Goal: Task Accomplishment & Management: Complete application form

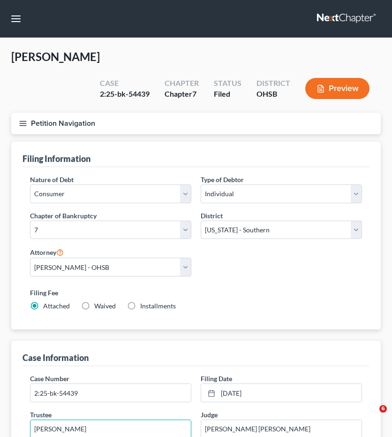
select select "1"
select select "0"
select select "62"
select select "0"
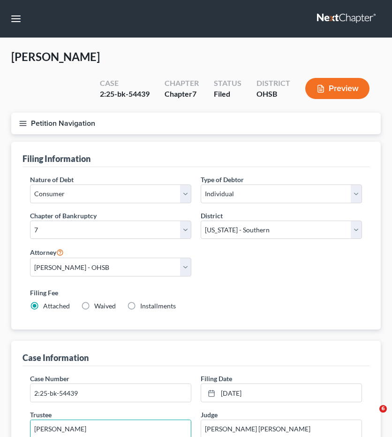
select select "36"
click at [16, 20] on button "button" at bounding box center [16, 18] width 17 height 17
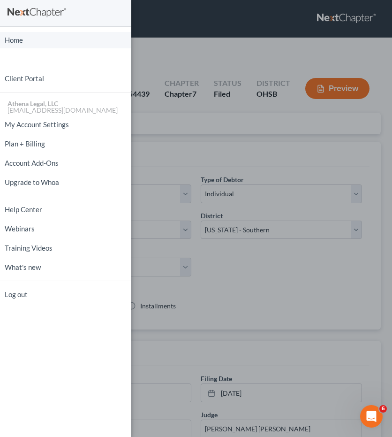
click at [15, 40] on link "Home" at bounding box center [65, 40] width 131 height 16
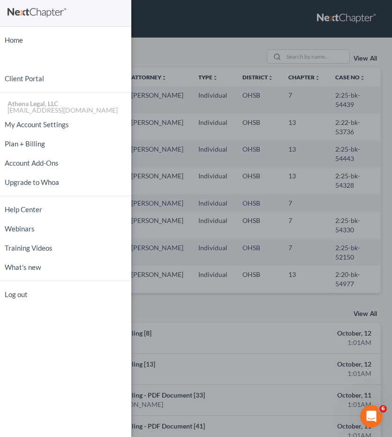
click at [305, 55] on div "Home New Case Client Portal Athena Legal, LLC [EMAIL_ADDRESS][DOMAIN_NAME] My A…" at bounding box center [196, 218] width 392 height 437
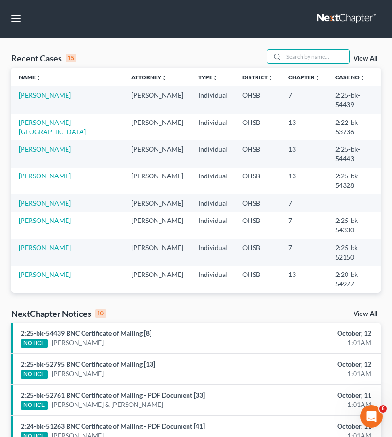
click at [305, 55] on input "search" at bounding box center [317, 57] width 66 height 14
type input "[PERSON_NAME]"
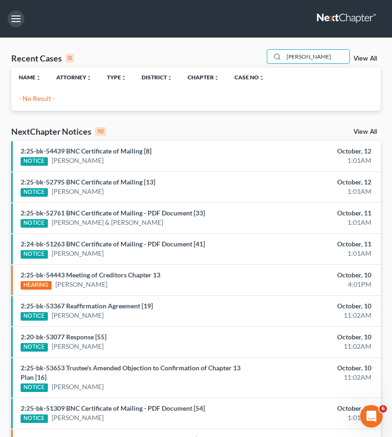
click at [13, 22] on button "button" at bounding box center [16, 18] width 17 height 17
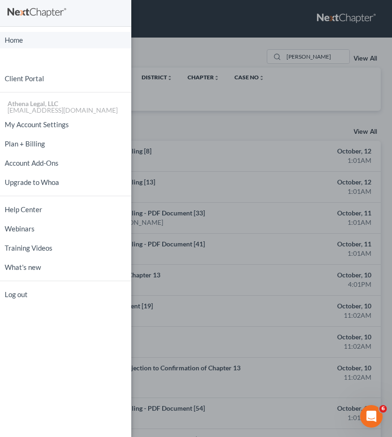
click at [14, 32] on link "Home" at bounding box center [65, 40] width 131 height 16
click at [20, 42] on link "Home" at bounding box center [65, 40] width 131 height 16
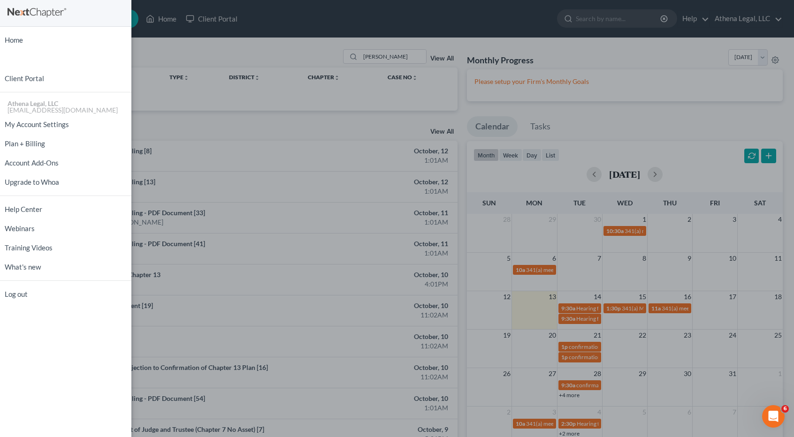
click at [263, 46] on div "Home New Case Client Portal Athena Legal, LLC [EMAIL_ADDRESS][DOMAIN_NAME] My A…" at bounding box center [397, 218] width 794 height 437
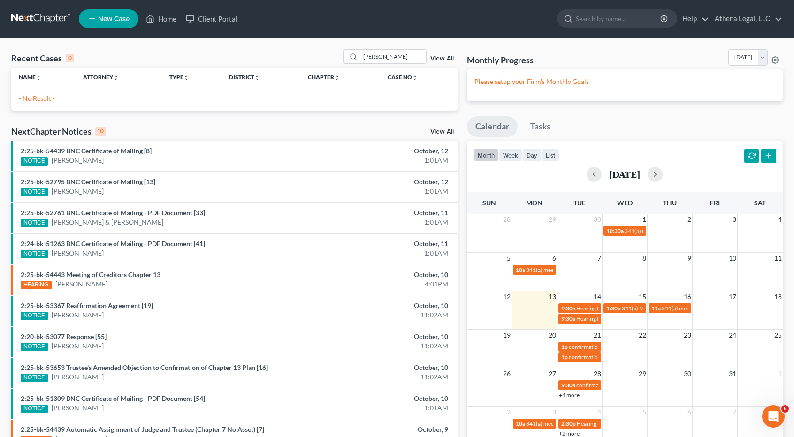
click at [97, 17] on link "New Case" at bounding box center [109, 18] width 60 height 19
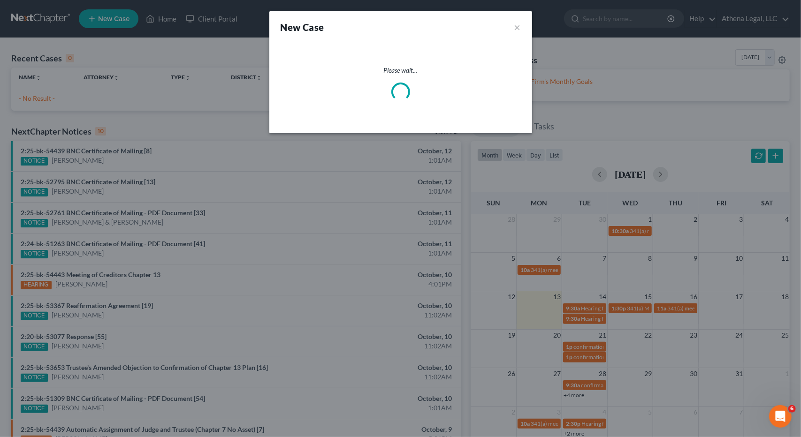
select select "62"
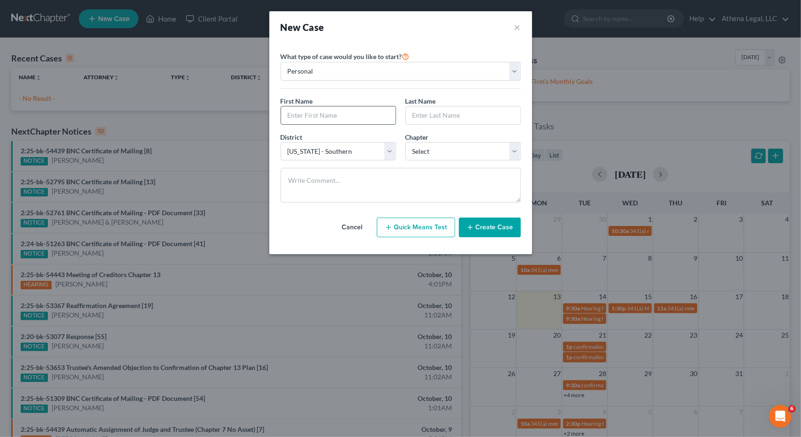
click at [339, 115] on input "text" at bounding box center [338, 116] width 114 height 18
type input "[PERSON_NAME]"
click at [392, 155] on select "Select 7 11 12 13" at bounding box center [462, 151] width 115 height 19
select select "0"
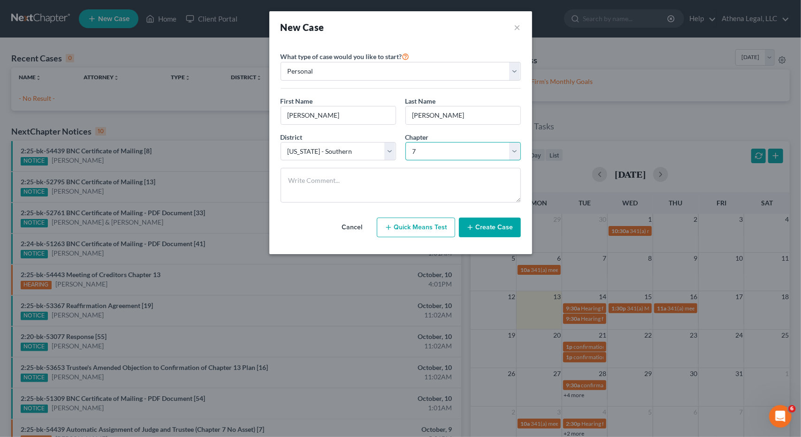
click at [392, 142] on select "Select 7 11 12 13" at bounding box center [462, 151] width 115 height 19
click at [392, 232] on button "Create Case" at bounding box center [490, 228] width 62 height 20
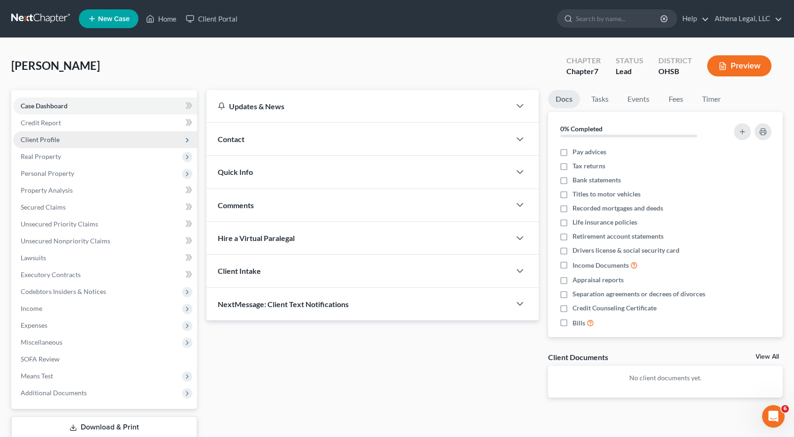
click at [54, 140] on span "Client Profile" at bounding box center [40, 140] width 39 height 8
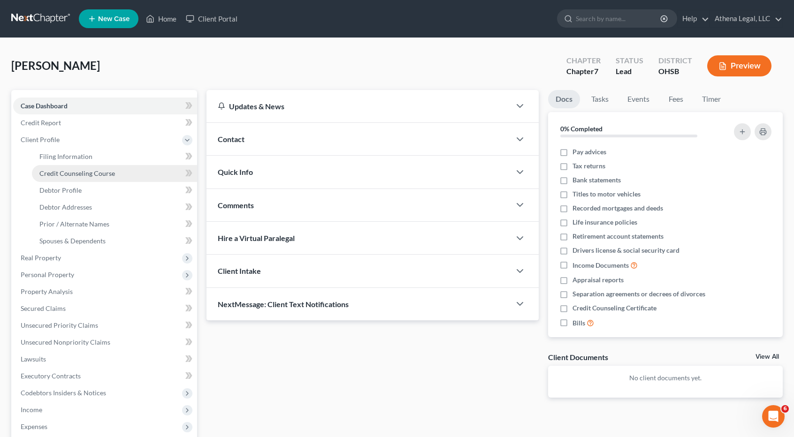
click at [69, 173] on span "Credit Counseling Course" at bounding box center [77, 173] width 76 height 8
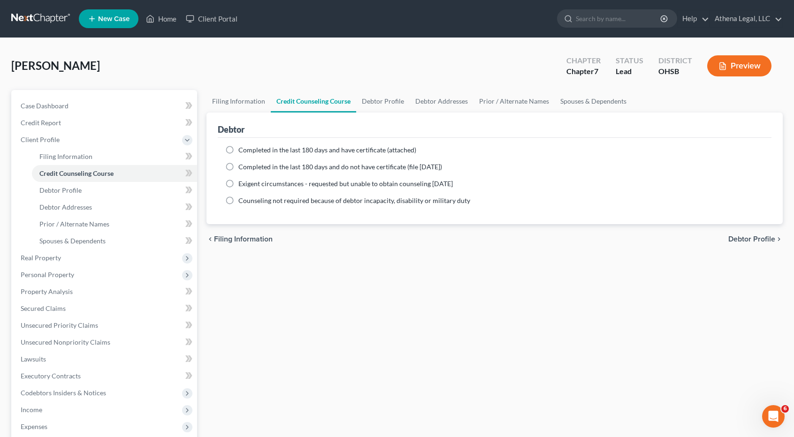
click at [238, 147] on label "Completed in the last 180 days and have certificate (attached)" at bounding box center [327, 149] width 178 height 9
click at [242, 147] on input "Completed in the last 180 days and have certificate (attached)" at bounding box center [245, 148] width 6 height 6
radio input "true"
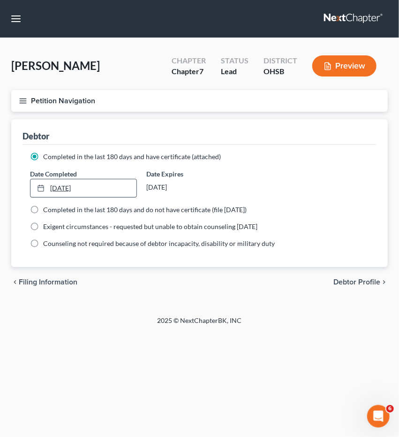
click at [73, 186] on link "[DATE]" at bounding box center [83, 188] width 106 height 18
click at [23, 103] on line "button" at bounding box center [23, 103] width 7 height 0
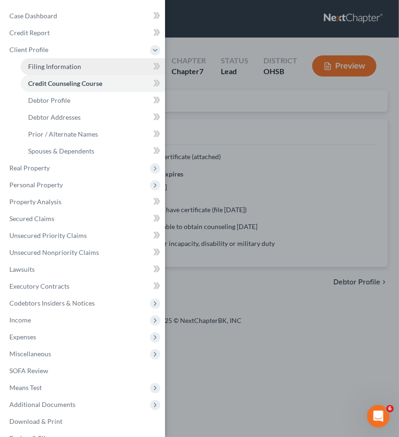
click at [53, 62] on span "Filing Information" at bounding box center [54, 66] width 53 height 8
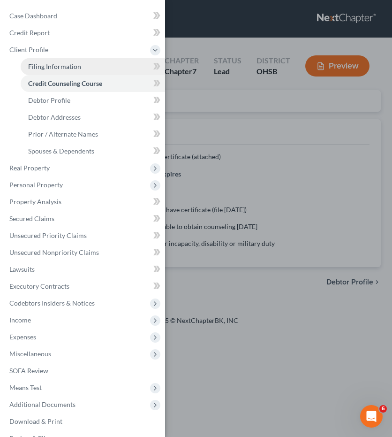
select select "1"
select select "0"
select select "62"
select select "0"
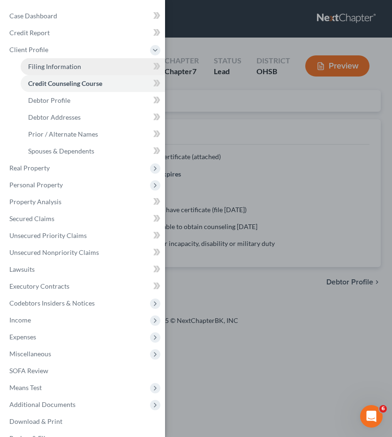
select select "36"
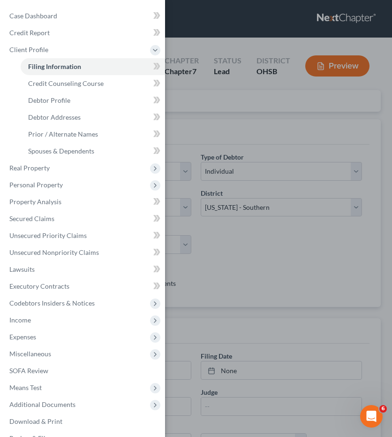
click at [218, 103] on div "Case Dashboard Payments Invoices Payments Payments Credit Report Client Profile" at bounding box center [196, 218] width 392 height 437
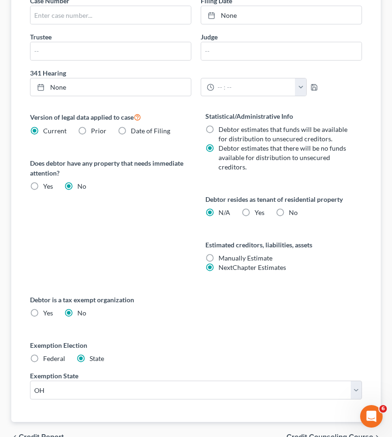
scroll to position [403, 0]
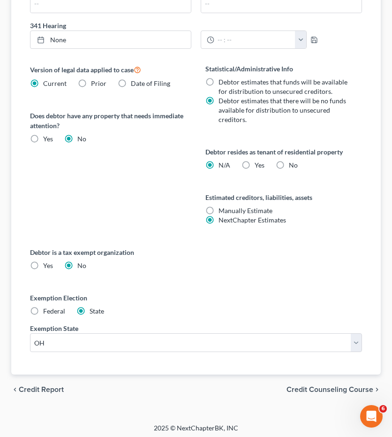
click at [305, 388] on span "Credit Counseling Course" at bounding box center [330, 390] width 87 height 8
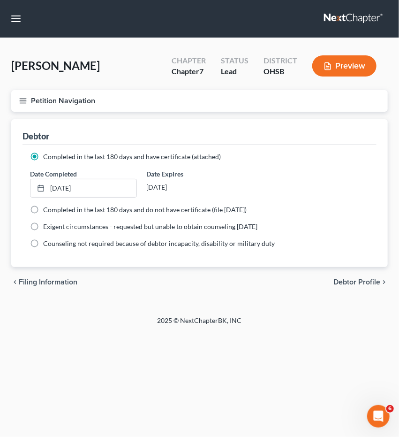
click at [347, 283] on span "Debtor Profile" at bounding box center [357, 282] width 47 height 8
select select "0"
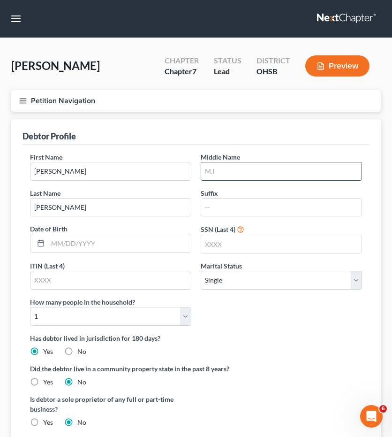
click at [231, 169] on input "text" at bounding box center [281, 171] width 160 height 18
type input "N."
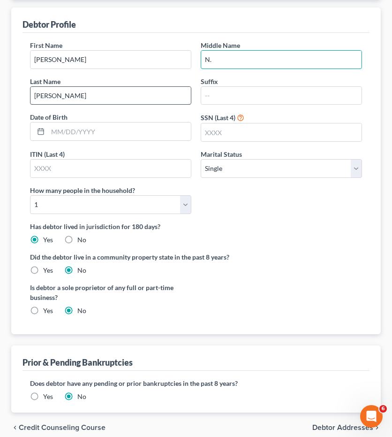
scroll to position [150, 0]
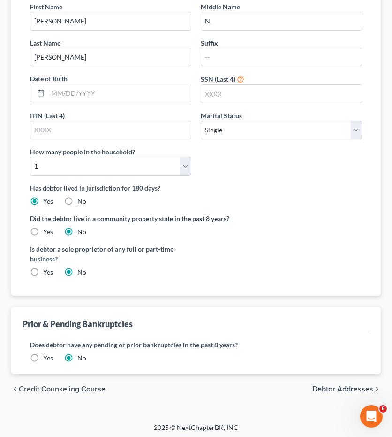
click at [329, 388] on span "Debtor Addresses" at bounding box center [342, 389] width 61 height 8
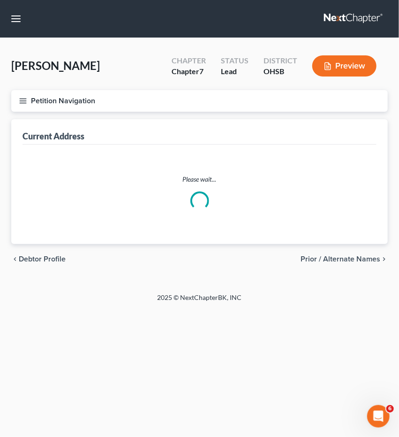
select select "0"
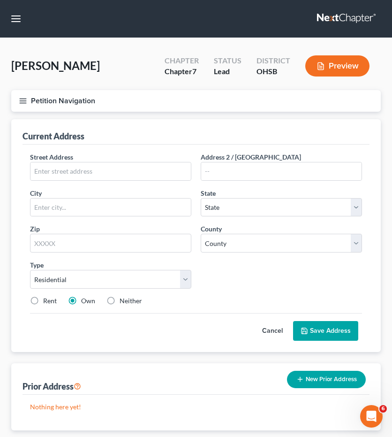
scroll to position [56, 0]
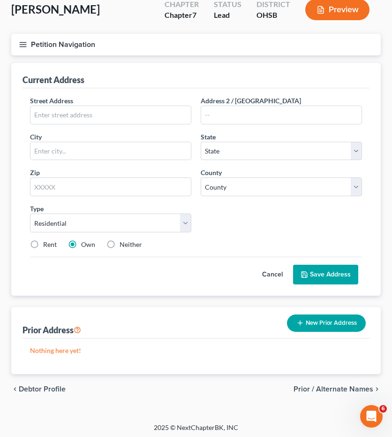
click at [319, 389] on span "Prior / Alternate Names" at bounding box center [334, 389] width 80 height 8
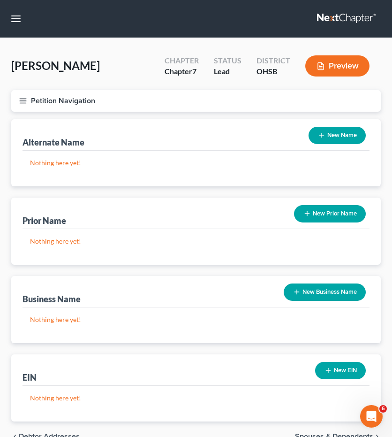
scroll to position [49, 0]
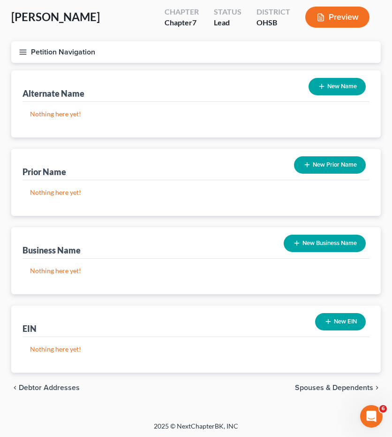
click at [308, 390] on span "Spouses & Dependents" at bounding box center [334, 388] width 78 height 8
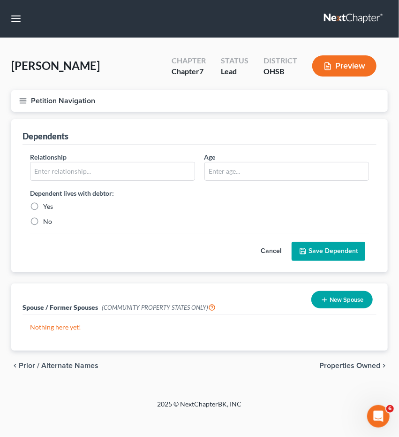
click at [22, 103] on line "button" at bounding box center [23, 103] width 7 height 0
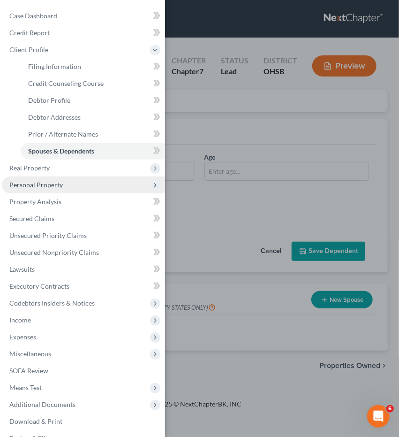
click at [44, 188] on span "Personal Property" at bounding box center [35, 185] width 53 height 8
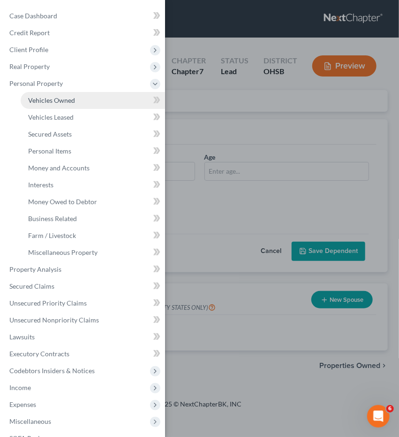
click at [64, 103] on span "Vehicles Owned" at bounding box center [51, 100] width 47 height 8
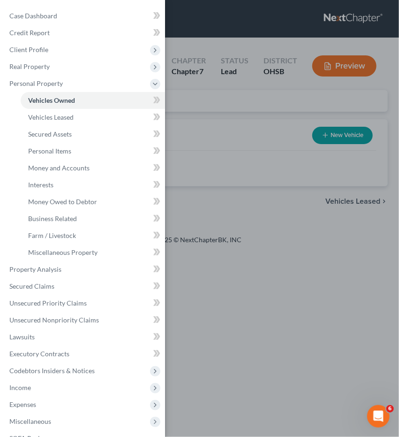
click at [257, 106] on div "Case Dashboard Payments Invoices Payments Payments Credit Report Client Profile" at bounding box center [199, 218] width 399 height 437
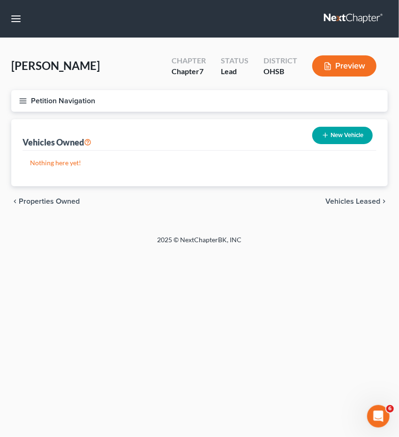
click at [339, 131] on button "New Vehicle" at bounding box center [342, 135] width 61 height 17
select select "0"
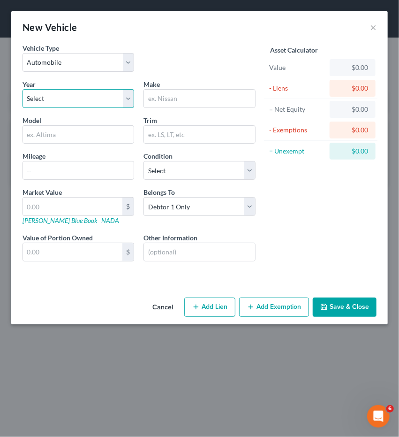
click at [66, 104] on select "Select 2026 2025 2024 2023 2022 2021 2020 2019 2018 2017 2016 2015 2014 2013 20…" at bounding box center [79, 98] width 112 height 19
select select "5"
click at [23, 89] on select "Select 2026 2025 2024 2023 2022 2021 2020 2019 2018 2017 2016 2015 2014 2013 20…" at bounding box center [79, 98] width 112 height 19
click at [180, 94] on input "text" at bounding box center [199, 99] width 111 height 18
type input "Honda"
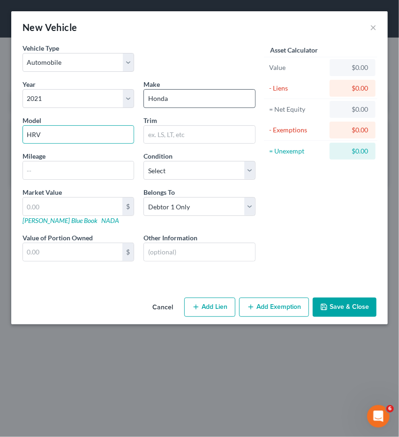
type input "HRV"
click at [273, 299] on button "Add Exemption" at bounding box center [274, 307] width 70 height 20
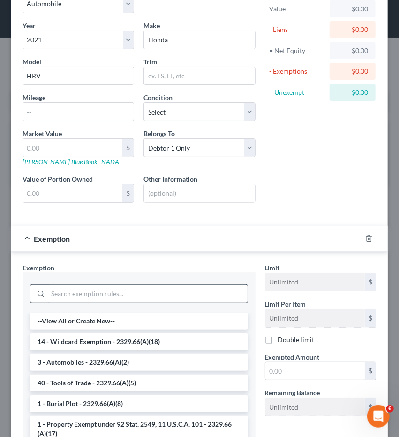
scroll to position [61, 0]
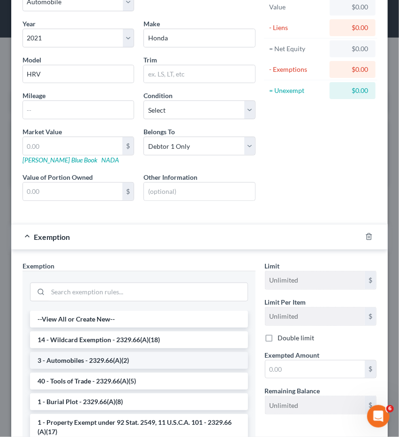
click at [129, 357] on li "3 - Automobiles - 2329.66(A)(2)" at bounding box center [139, 360] width 218 height 17
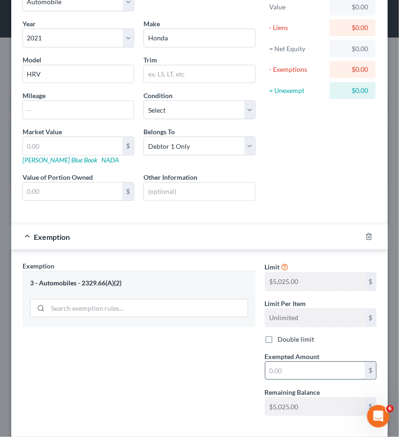
click at [299, 369] on input "text" at bounding box center [315, 371] width 99 height 18
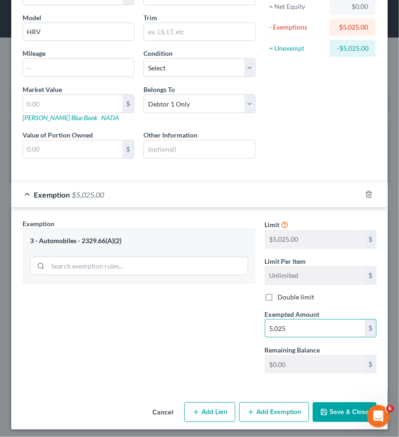
type input "5,025"
click at [327, 407] on button "Save & Close" at bounding box center [345, 412] width 64 height 20
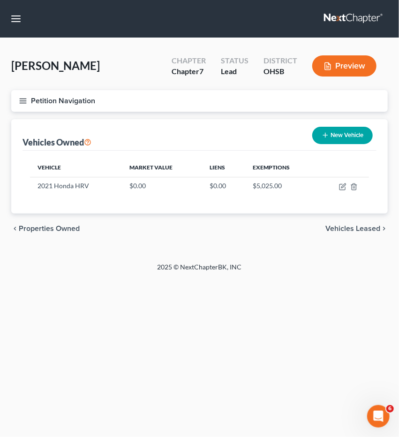
click at [15, 100] on button "Petition Navigation" at bounding box center [199, 101] width 377 height 22
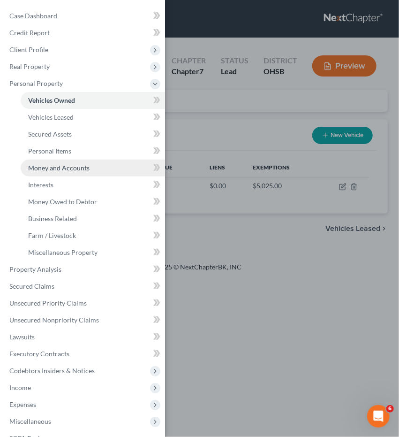
click at [59, 173] on link "Money and Accounts" at bounding box center [93, 168] width 145 height 17
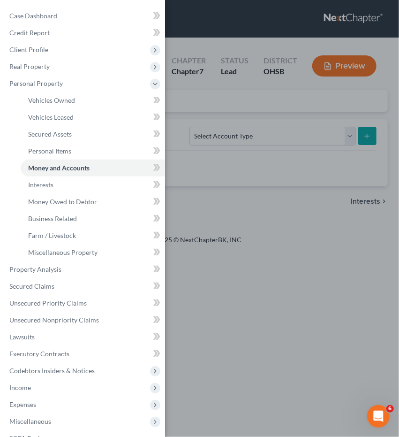
click at [273, 130] on div "Case Dashboard Payments Invoices Payments Payments Credit Report Client Profile" at bounding box center [199, 218] width 399 height 437
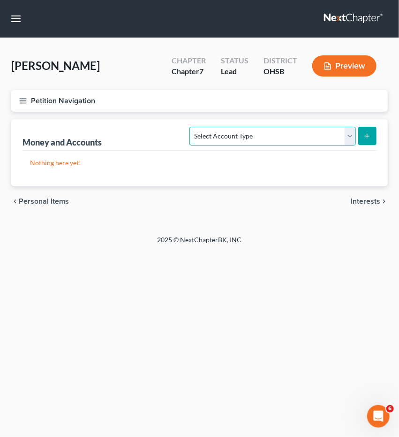
click at [273, 130] on select "Select Account Type Brokerage Cash on Hand Certificates of Deposit Checking Acc…" at bounding box center [273, 136] width 166 height 19
select select "checking"
click at [192, 127] on select "Select Account Type Brokerage Cash on Hand Certificates of Deposit Checking Acc…" at bounding box center [273, 136] width 166 height 19
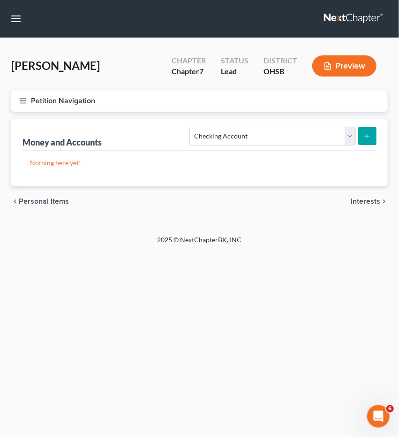
click at [367, 137] on icon "submit" at bounding box center [368, 136] width 8 height 8
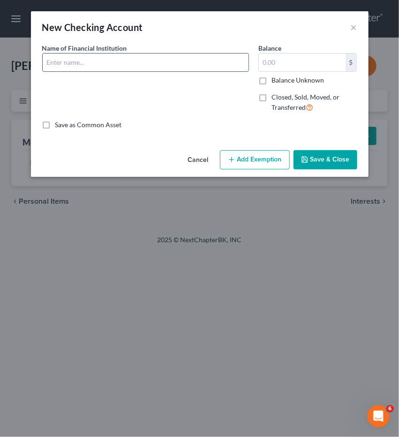
click at [137, 61] on input "text" at bounding box center [146, 62] width 206 height 18
type input "Chase Bank"
click at [323, 158] on button "Save & Close" at bounding box center [326, 160] width 64 height 20
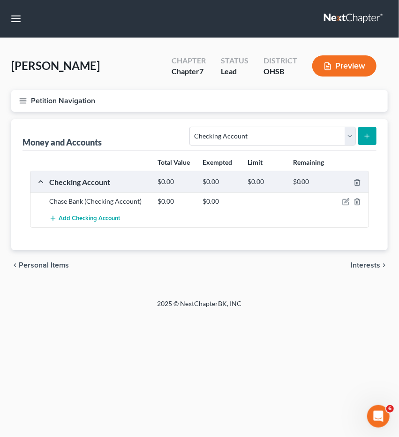
click at [372, 135] on button "submit" at bounding box center [367, 136] width 18 height 18
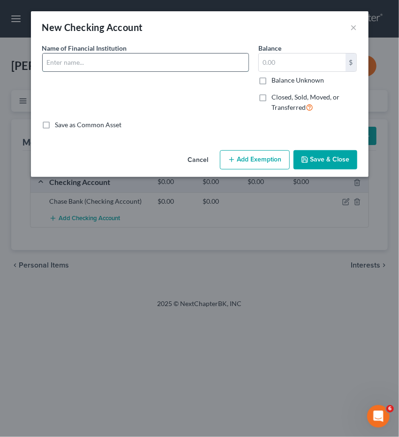
click at [161, 58] on input "text" at bounding box center [146, 62] width 206 height 18
type input "Chase Bank"
click at [314, 157] on button "Save & Close" at bounding box center [326, 160] width 64 height 20
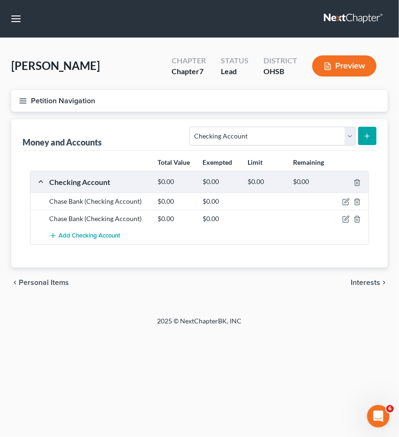
click at [23, 99] on icon "button" at bounding box center [23, 101] width 8 height 8
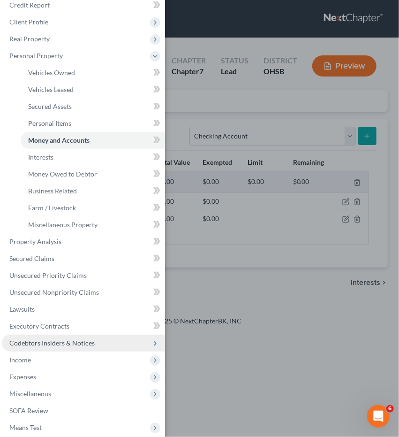
scroll to position [28, 0]
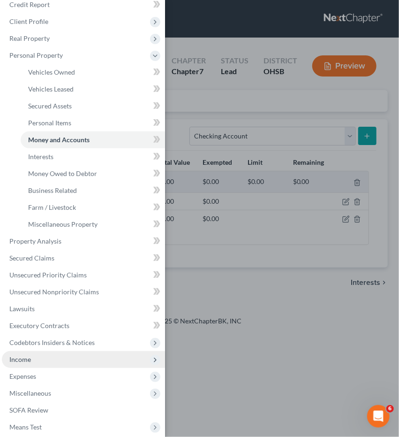
click at [34, 360] on span "Income" at bounding box center [83, 359] width 163 height 17
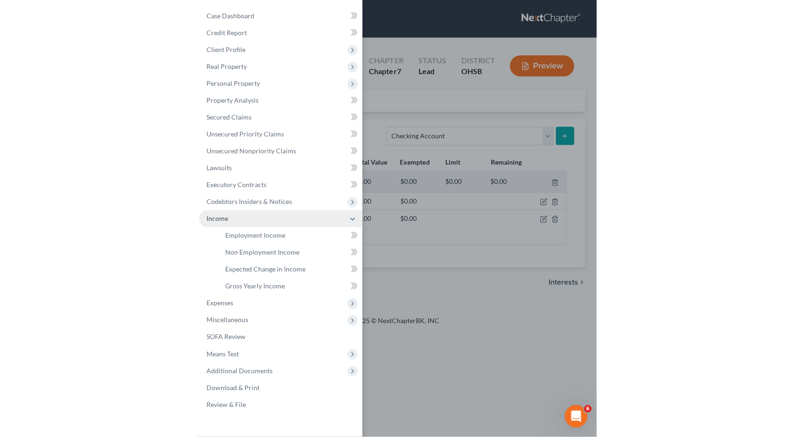
scroll to position [0, 0]
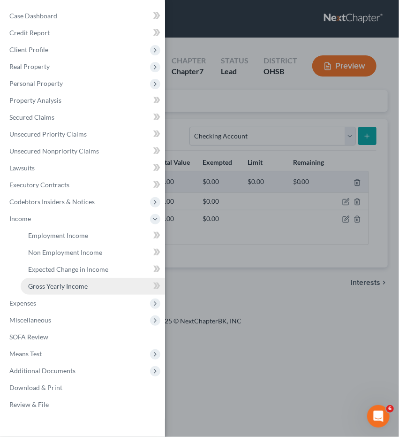
click at [64, 286] on span "Gross Yearly Income" at bounding box center [58, 286] width 60 height 8
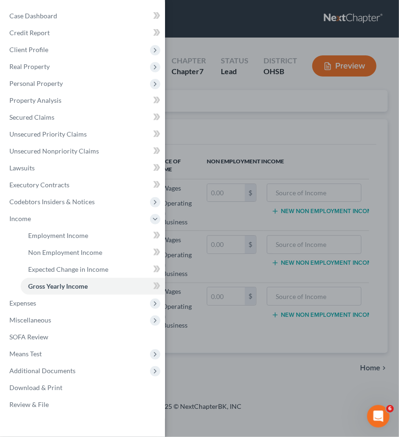
click at [242, 132] on div "Case Dashboard Payments Invoices Payments Payments Credit Report Client Profile" at bounding box center [199, 218] width 399 height 437
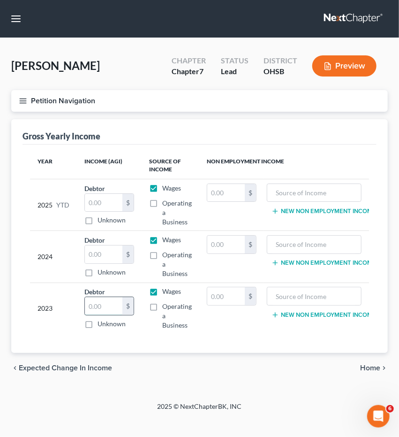
click at [108, 301] on input "text" at bounding box center [104, 306] width 38 height 18
type input "47,705"
click at [98, 259] on input "text" at bounding box center [104, 254] width 38 height 18
type input "45,687"
click at [24, 103] on icon "button" at bounding box center [23, 101] width 8 height 8
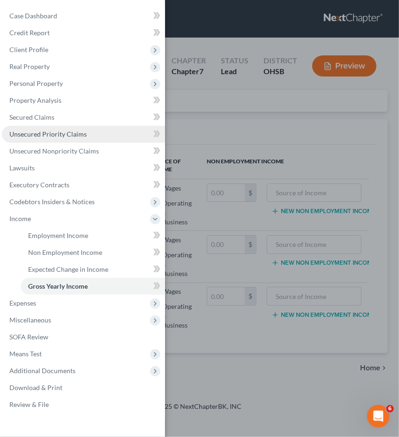
click at [30, 130] on span "Unsecured Priority Claims" at bounding box center [47, 134] width 77 height 8
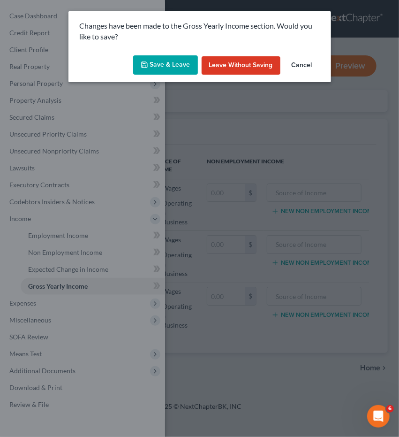
click at [159, 64] on button "Save & Leave" at bounding box center [165, 65] width 65 height 20
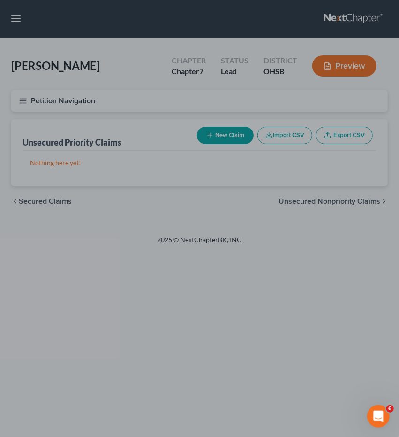
click at [20, 100] on div at bounding box center [199, 218] width 399 height 437
click at [23, 99] on div at bounding box center [199, 218] width 399 height 437
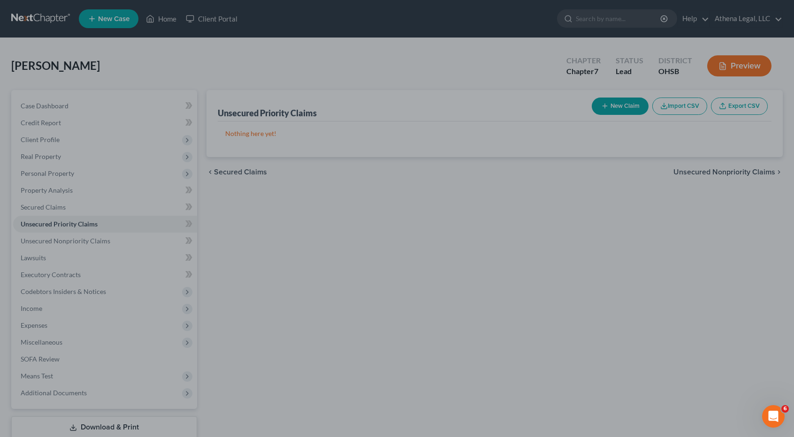
click at [43, 191] on div at bounding box center [397, 218] width 794 height 437
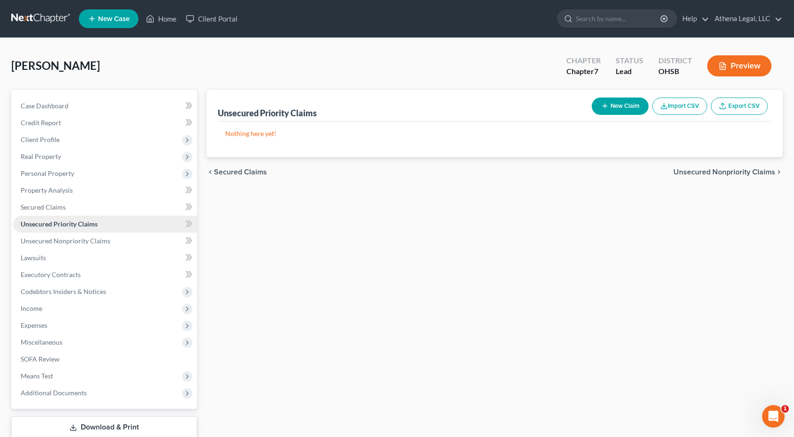
click at [84, 222] on span "Unsecured Priority Claims" at bounding box center [59, 224] width 77 height 8
click at [617, 103] on button "New Claim" at bounding box center [620, 106] width 57 height 17
select select "0"
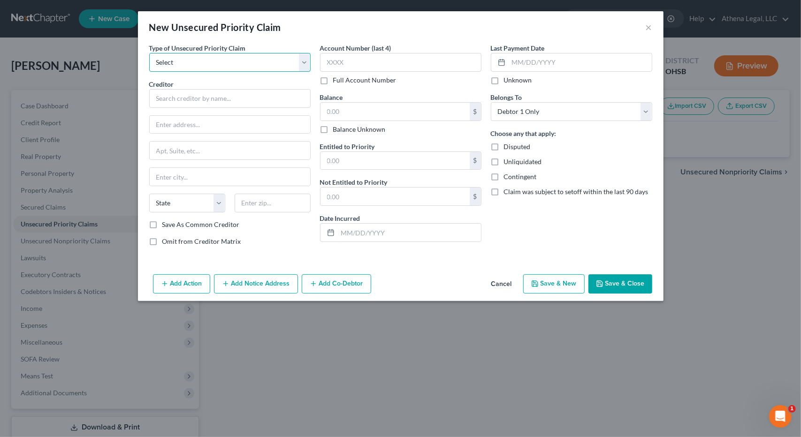
click at [244, 56] on select "Select Taxes & Other Government Units Domestic Support Obligations Extensions o…" at bounding box center [229, 62] width 161 height 19
select select "0"
click at [149, 53] on select "Select Taxes & Other Government Units Domestic Support Obligations Extensions o…" at bounding box center [229, 62] width 161 height 19
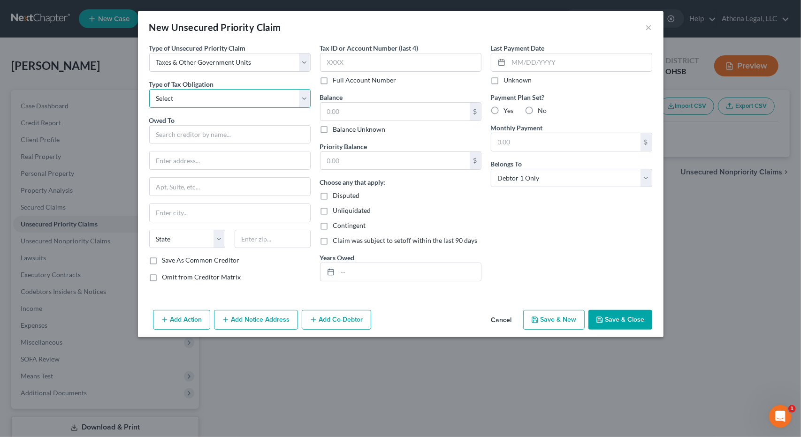
click at [212, 97] on select "Select Federal City State Franchise Tax Board Other" at bounding box center [229, 98] width 161 height 19
select select "0"
click at [149, 89] on select "Select Federal City State Franchise Tax Board Other" at bounding box center [229, 98] width 161 height 19
click at [196, 127] on input "text" at bounding box center [229, 134] width 161 height 19
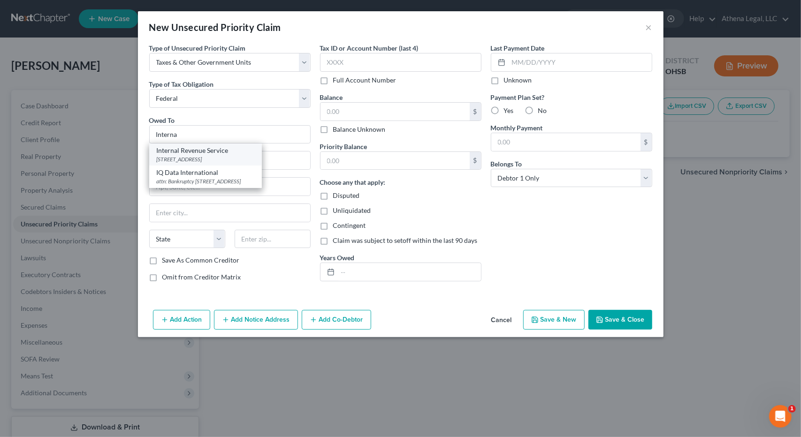
click at [185, 159] on div "PO Box 7346, Philadelphia, PA 19101" at bounding box center [206, 159] width 98 height 8
type input "Internal Revenue Service"
type input "PO Box 7346"
type input "Philadelphia"
select select "39"
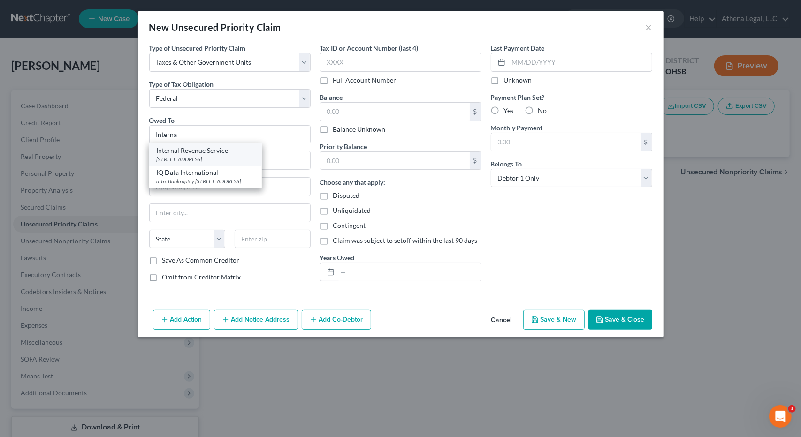
type input "19101"
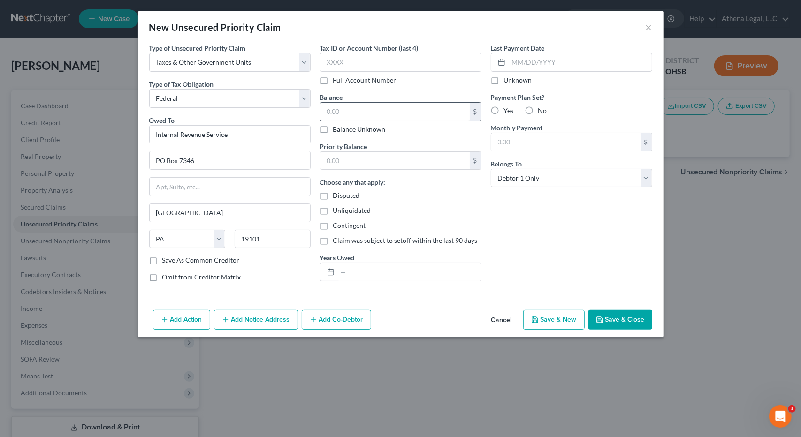
click at [358, 102] on div "$" at bounding box center [400, 111] width 161 height 19
click at [351, 106] on input "text" at bounding box center [394, 112] width 149 height 18
type input "500"
click at [395, 270] on input "text" at bounding box center [409, 272] width 143 height 18
type input "2024"
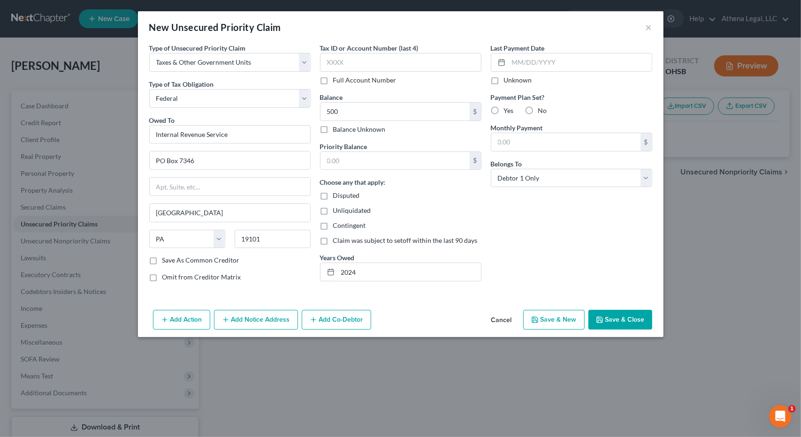
click at [627, 313] on button "Save & Close" at bounding box center [620, 320] width 64 height 20
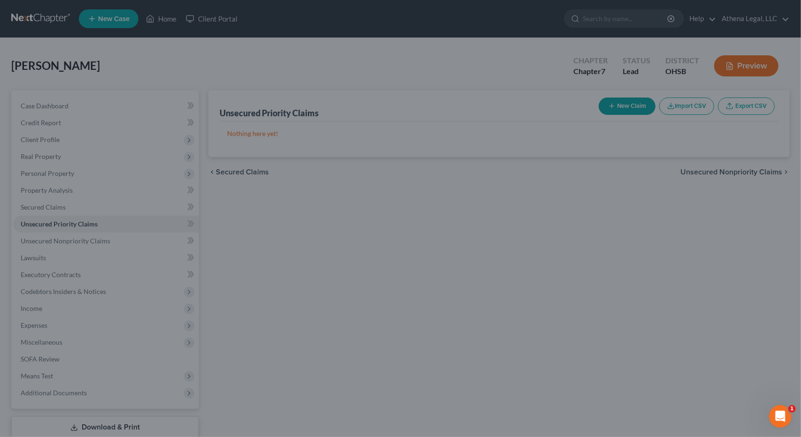
type input "500.00"
type input "0.00"
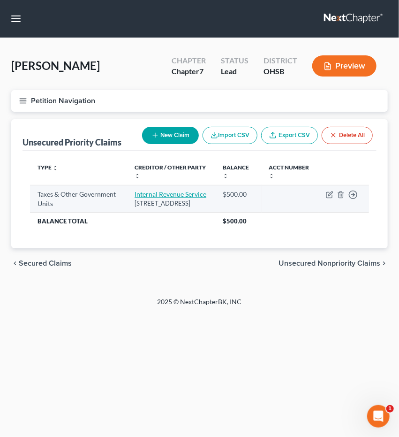
click at [141, 197] on link "Internal Revenue Service" at bounding box center [171, 194] width 72 height 8
select select "0"
select select "39"
select select "0"
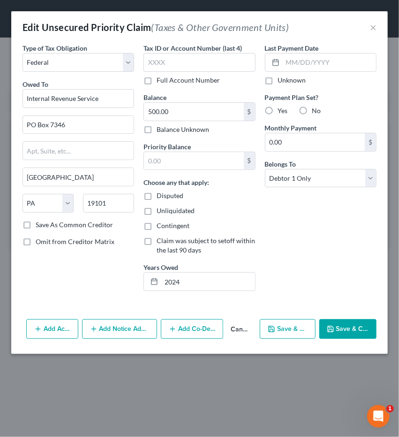
click at [335, 333] on button "Save & Close" at bounding box center [348, 329] width 57 height 20
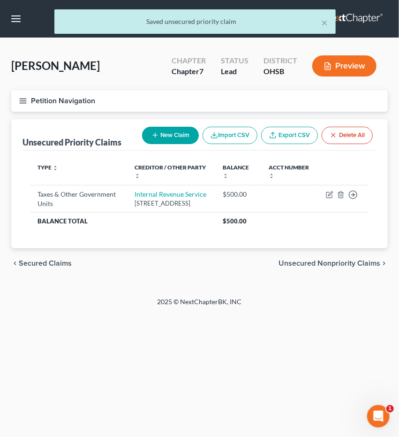
click at [23, 101] on icon "button" at bounding box center [23, 101] width 8 height 8
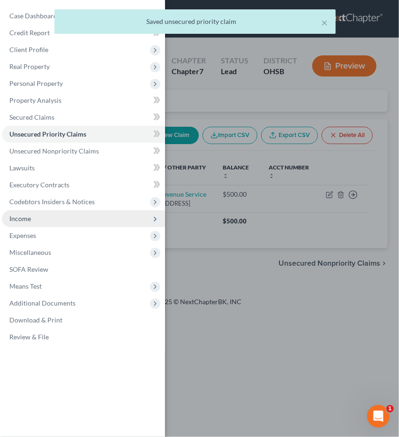
click at [30, 223] on span "Income" at bounding box center [83, 218] width 163 height 17
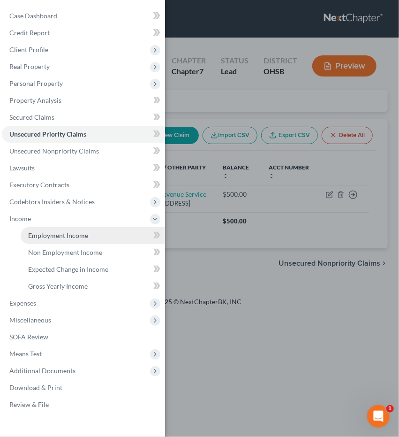
click at [38, 235] on span "Employment Income" at bounding box center [58, 235] width 60 height 8
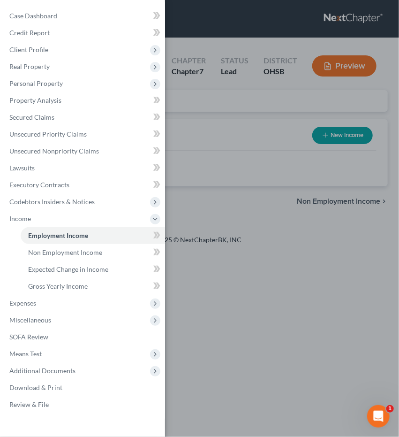
click at [227, 108] on div "Case Dashboard Payments Invoices Payments Payments Credit Report Client Profile" at bounding box center [199, 218] width 399 height 437
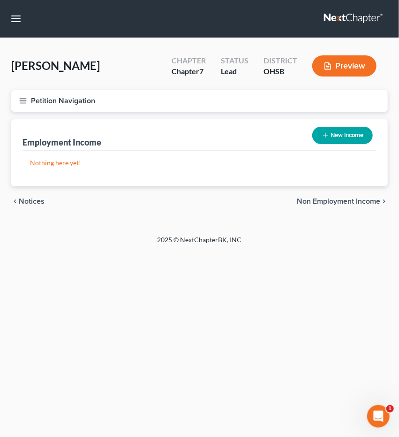
click at [337, 138] on button "New Income" at bounding box center [342, 135] width 61 height 17
select select "0"
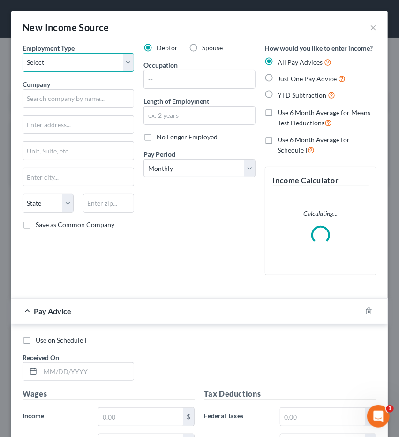
click at [56, 61] on select "Select Full or Part Time Employment Self Employment" at bounding box center [79, 62] width 112 height 19
select select "0"
click at [23, 53] on select "Select Full or Part Time Employment Self Employment" at bounding box center [79, 62] width 112 height 19
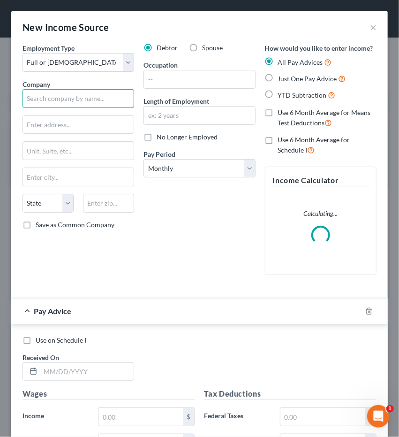
click at [56, 93] on input "text" at bounding box center [79, 98] width 112 height 19
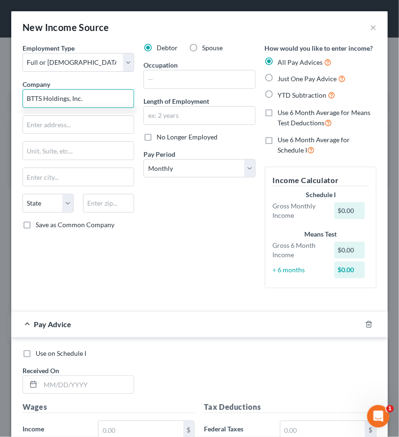
type input "BTTS Holdings, Inc."
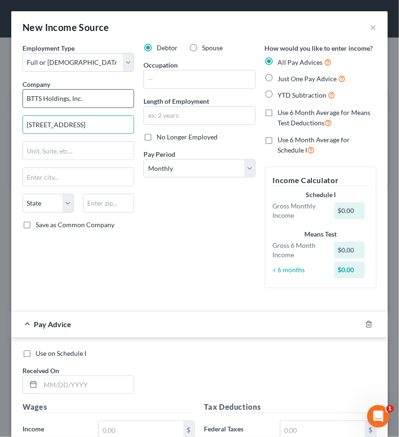
type input "23 E. College Ave."
type input "43081"
type input "Westerville"
select select "36"
click at [56, 93] on input "BTTS Holdings, Inc." at bounding box center [79, 98] width 112 height 19
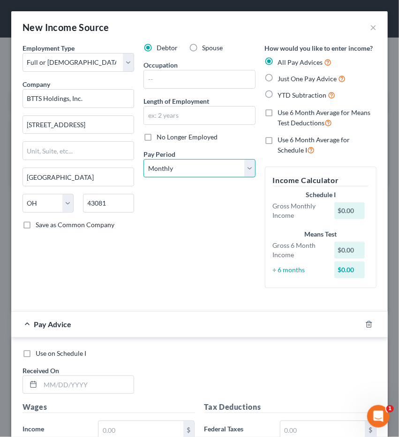
click at [176, 171] on select "Select Monthly Twice Monthly Every Other Week Weekly" at bounding box center [200, 168] width 112 height 19
select select "2"
click at [144, 159] on select "Select Monthly Twice Monthly Every Other Week Weekly" at bounding box center [200, 168] width 112 height 19
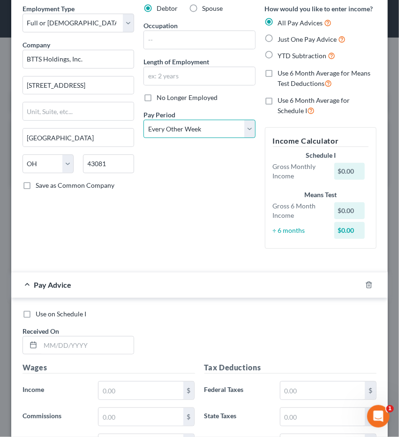
scroll to position [42, 0]
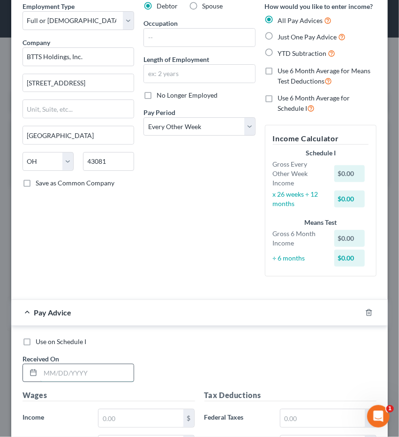
click at [69, 370] on input "text" at bounding box center [86, 373] width 93 height 18
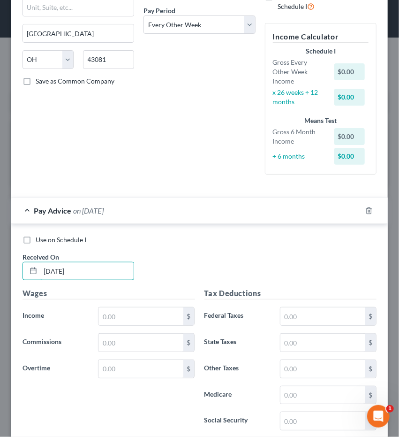
scroll to position [144, 0]
type input "04/25/2025"
click at [127, 307] on input "text" at bounding box center [141, 316] width 84 height 18
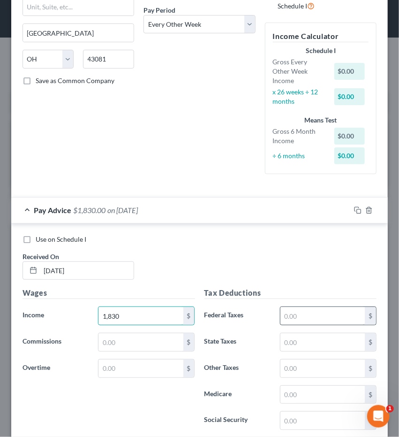
type input "1,830"
click at [299, 320] on input "text" at bounding box center [323, 316] width 84 height 18
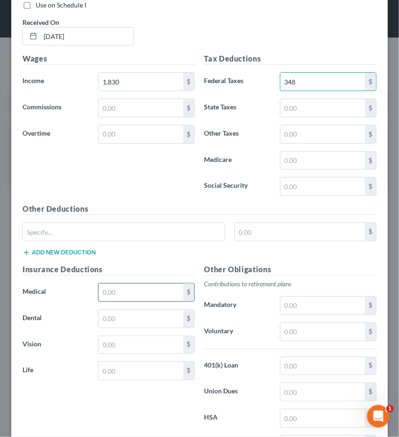
scroll to position [381, 0]
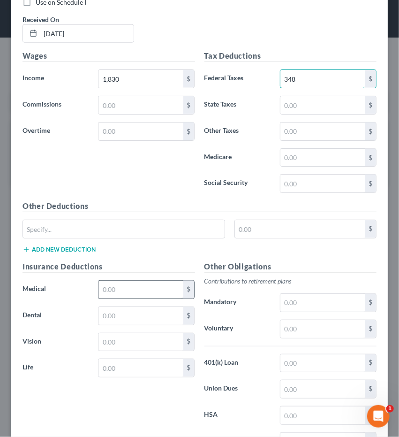
type input "348"
click at [112, 292] on input "text" at bounding box center [141, 290] width 84 height 18
type input "65"
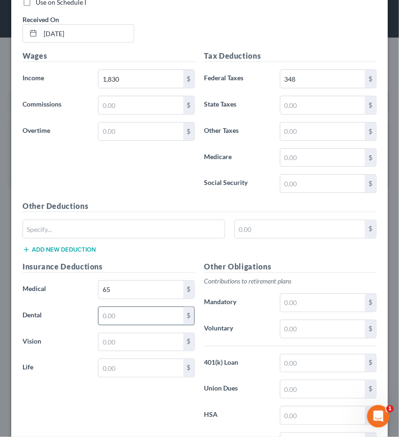
click at [112, 308] on input "text" at bounding box center [141, 316] width 84 height 18
type input "17"
click at [114, 336] on input "text" at bounding box center [141, 342] width 84 height 18
type input "4"
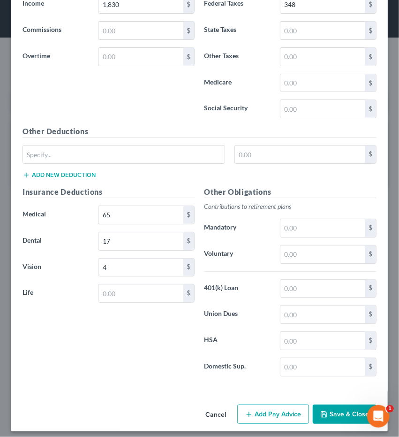
click at [259, 409] on button "Add Pay Advice" at bounding box center [273, 414] width 72 height 20
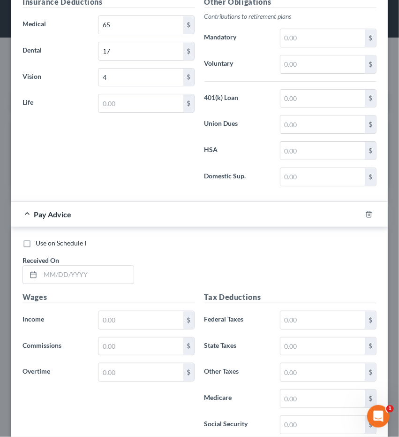
scroll to position [670, 0]
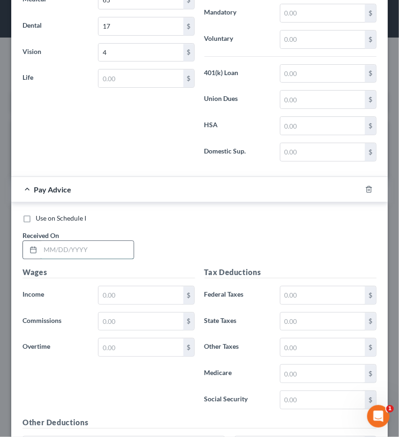
click at [68, 248] on input "text" at bounding box center [86, 250] width 93 height 18
type input "05/23/2025"
click at [119, 290] on input "text" at bounding box center [141, 295] width 84 height 18
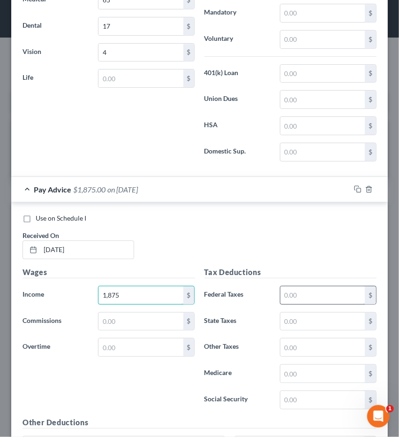
type input "1,875"
click at [306, 288] on input "text" at bounding box center [323, 295] width 84 height 18
type input "3"
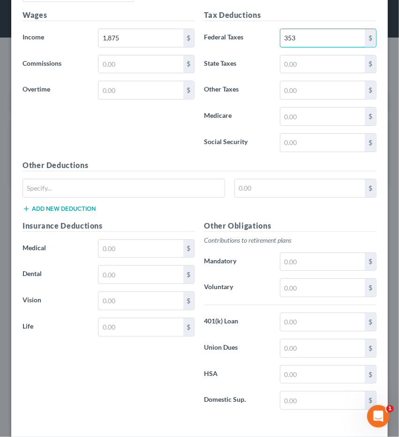
scroll to position [944, 0]
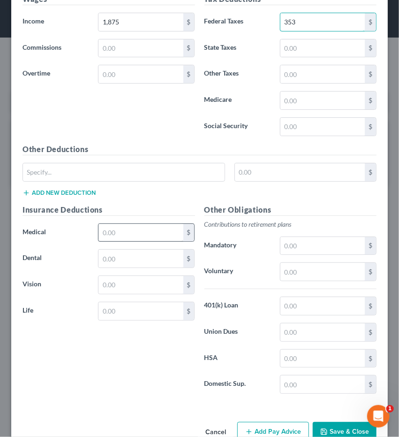
type input "353"
click at [129, 224] on input "text" at bounding box center [141, 233] width 84 height 18
type input "90"
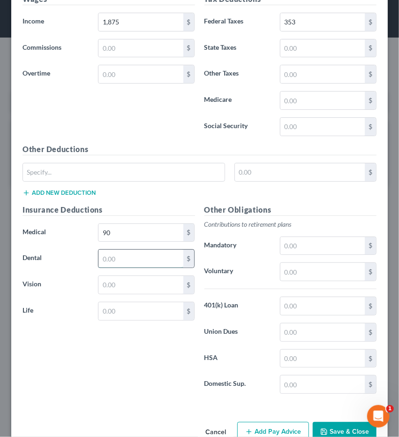
click at [121, 250] on input "text" at bounding box center [141, 259] width 84 height 18
type input "17"
click at [124, 276] on input "text" at bounding box center [141, 285] width 84 height 18
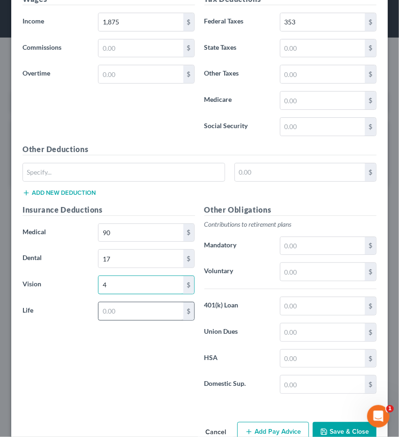
type input "4"
click at [117, 302] on input "text" at bounding box center [141, 311] width 84 height 18
type input "4"
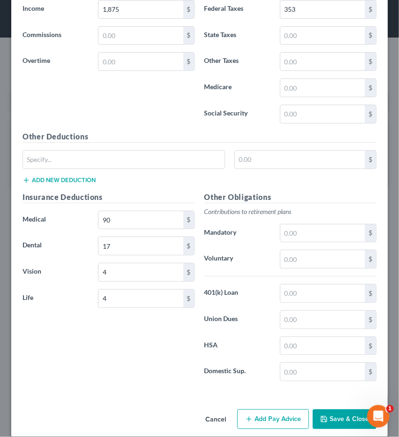
click at [251, 409] on button "Add Pay Advice" at bounding box center [273, 419] width 72 height 20
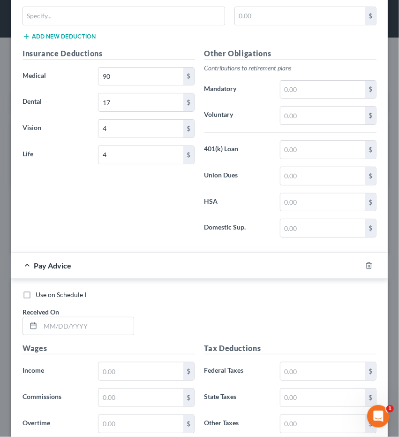
scroll to position [1101, 0]
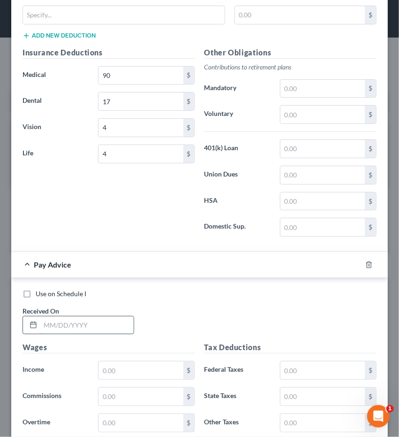
click at [74, 316] on input "text" at bounding box center [86, 325] width 93 height 18
type input "05/09/2025"
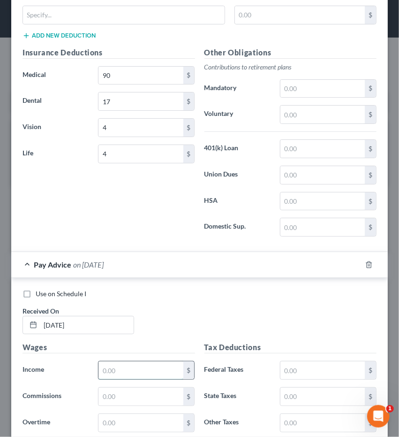
click at [113, 361] on input "text" at bounding box center [141, 370] width 84 height 18
type input "1,800"
click at [302, 361] on input "text" at bounding box center [323, 370] width 84 height 18
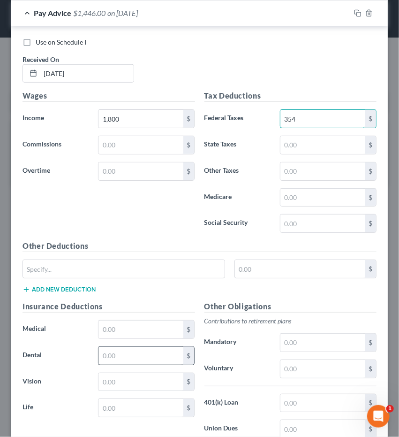
scroll to position [1353, 0]
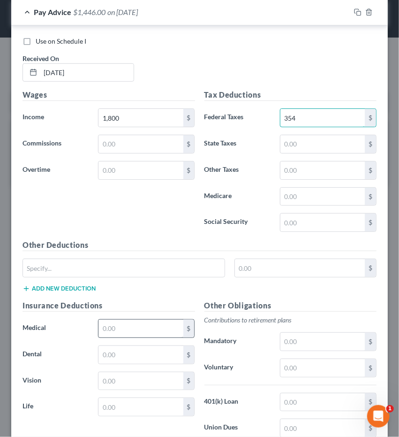
type input "354"
click at [119, 321] on input "text" at bounding box center [141, 329] width 84 height 18
type input "90"
click at [121, 346] on input "text" at bounding box center [141, 355] width 84 height 18
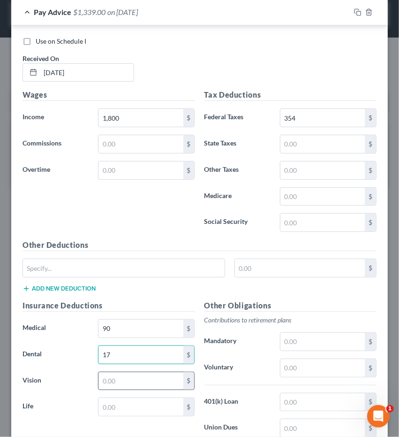
type input "17"
click at [128, 372] on input "text" at bounding box center [141, 381] width 84 height 18
type input "3"
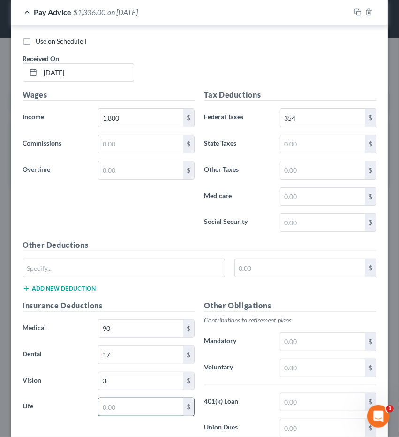
click at [113, 398] on input "text" at bounding box center [141, 407] width 84 height 18
type input "8"
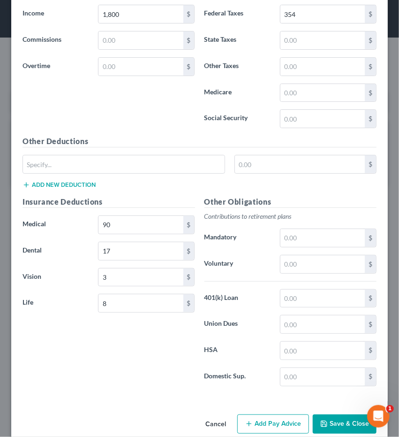
click at [246, 415] on button "Add Pay Advice" at bounding box center [273, 424] width 72 height 20
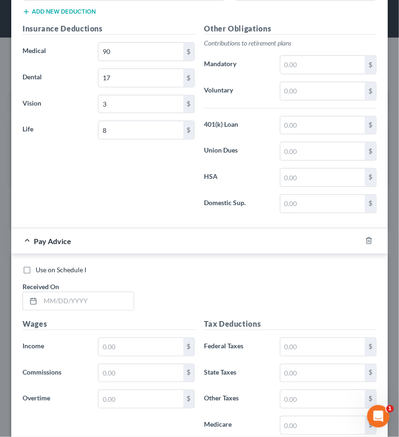
scroll to position [1643, 0]
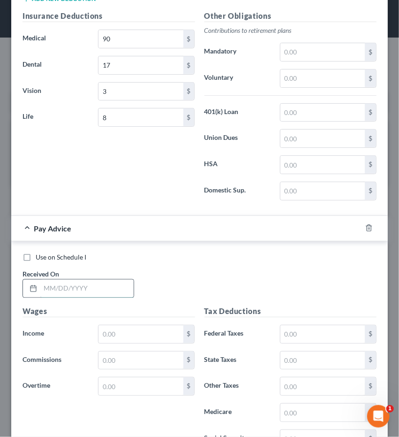
click at [61, 280] on input "text" at bounding box center [86, 289] width 93 height 18
type input "06/06/2025"
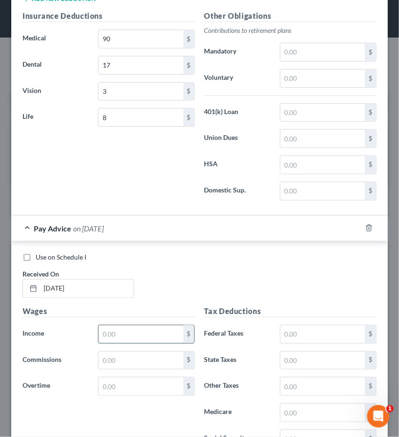
click at [109, 325] on input "text" at bounding box center [141, 334] width 84 height 18
type input "2,169"
click at [290, 325] on input "text" at bounding box center [323, 334] width 84 height 18
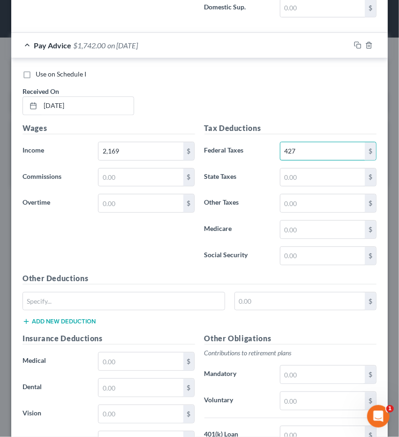
scroll to position [1836, 0]
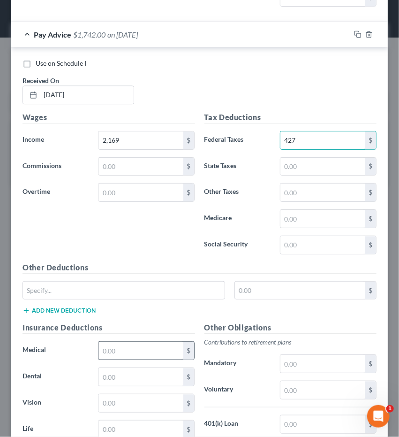
type input "427"
click at [130, 342] on input "text" at bounding box center [141, 351] width 84 height 18
type input "90"
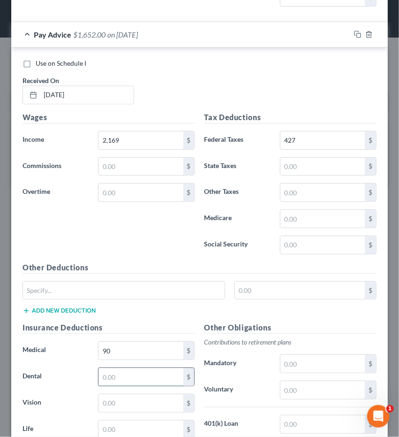
click at [123, 368] on input "text" at bounding box center [141, 377] width 84 height 18
type input "17"
click at [122, 394] on input "text" at bounding box center [141, 403] width 84 height 18
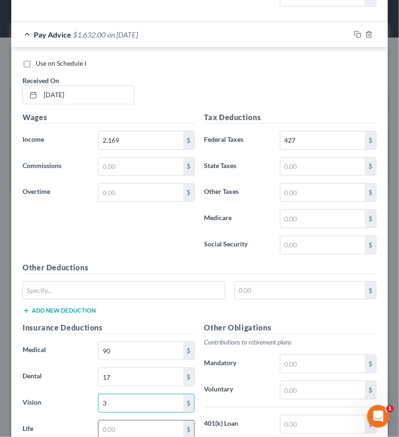
type input "3"
click at [109, 420] on input "text" at bounding box center [141, 429] width 84 height 18
type input "8"
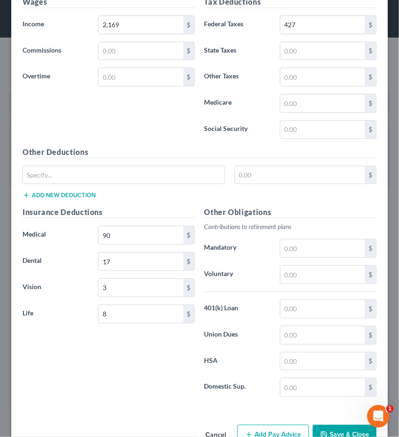
scroll to position [1957, 0]
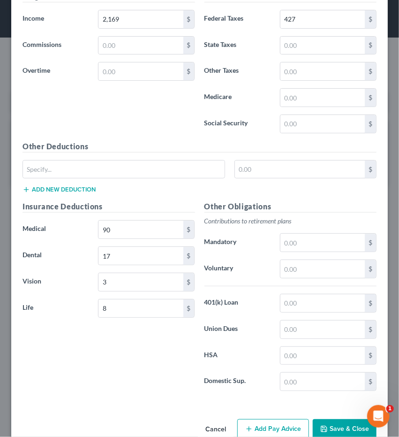
click at [254, 419] on button "Add Pay Advice" at bounding box center [273, 429] width 72 height 20
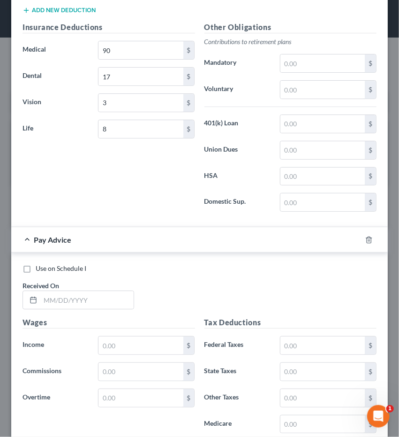
scroll to position [2137, 0]
click at [77, 289] on div "Use on Schedule I Received On *" at bounding box center [200, 290] width 364 height 53
click at [89, 291] on input "text" at bounding box center [86, 300] width 93 height 18
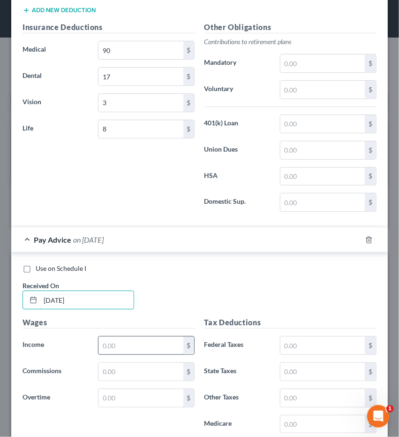
type input "04/11/2025"
click at [113, 336] on input "text" at bounding box center [141, 345] width 84 height 18
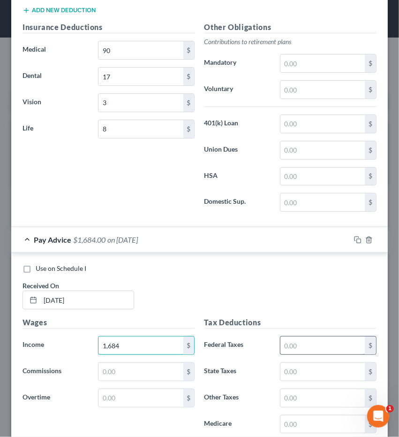
type input "1,684"
click at [287, 336] on input "text" at bounding box center [323, 345] width 84 height 18
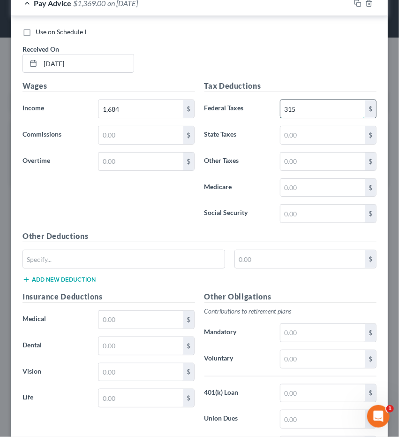
scroll to position [2377, 0]
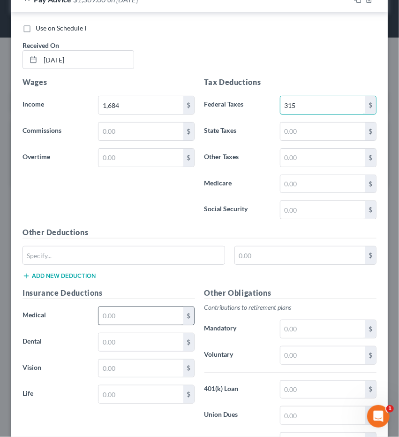
type input "315"
click at [114, 307] on input "text" at bounding box center [141, 316] width 84 height 18
type input "65"
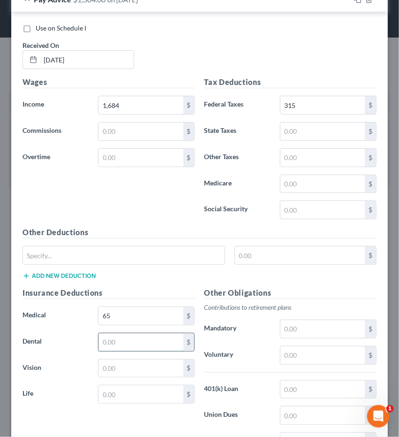
click at [112, 333] on input "text" at bounding box center [141, 342] width 84 height 18
type input "17"
click at [116, 359] on input "text" at bounding box center [141, 368] width 84 height 18
type input "4"
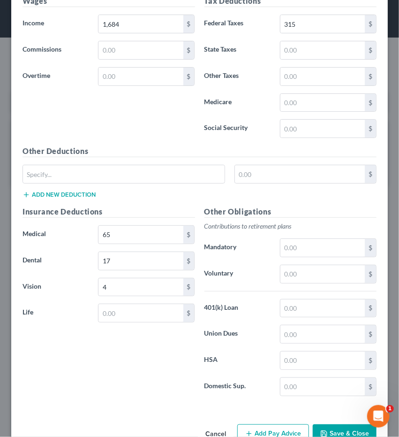
click at [266, 424] on button "Add Pay Advice" at bounding box center [273, 434] width 72 height 20
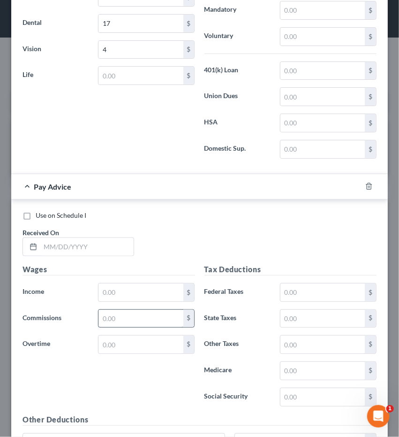
scroll to position [2703, 0]
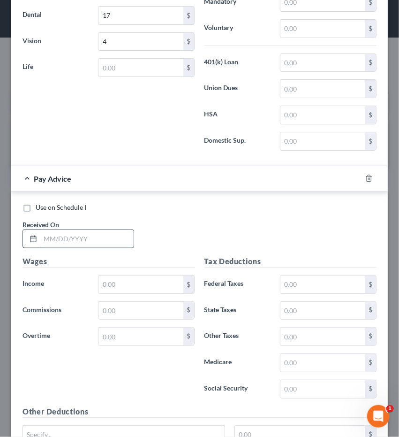
click at [83, 230] on input "text" at bounding box center [86, 239] width 93 height 18
type input "07/03/2025"
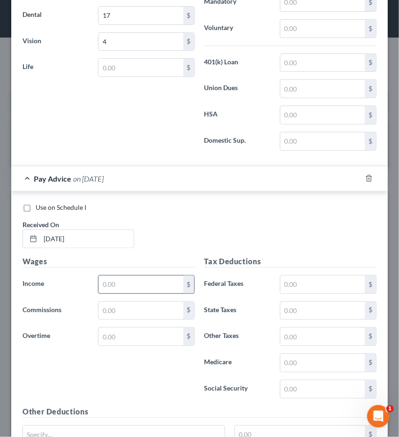
click at [102, 275] on input "text" at bounding box center [141, 284] width 84 height 18
type input "1,924"
click at [314, 275] on input "text" at bounding box center [323, 284] width 84 height 18
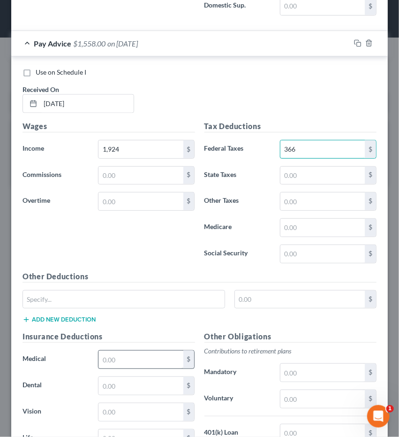
scroll to position [2839, 0]
type input "366"
click at [119, 350] on input "text" at bounding box center [141, 359] width 84 height 18
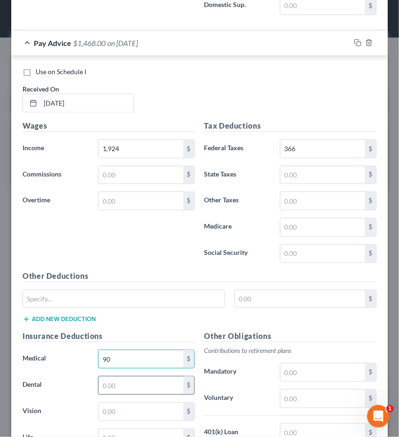
type input "90"
click at [111, 376] on input "text" at bounding box center [141, 385] width 84 height 18
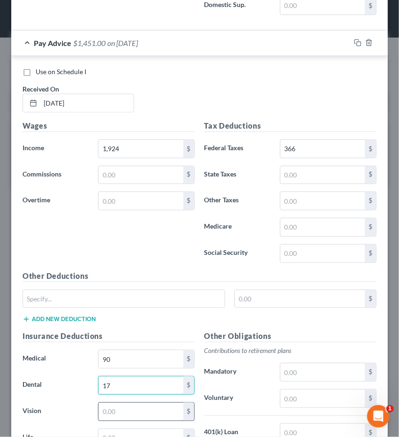
type input "17"
click at [114, 403] on input "text" at bounding box center [141, 412] width 84 height 18
type input "3"
click at [110, 429] on input "text" at bounding box center [141, 438] width 84 height 18
type input "9"
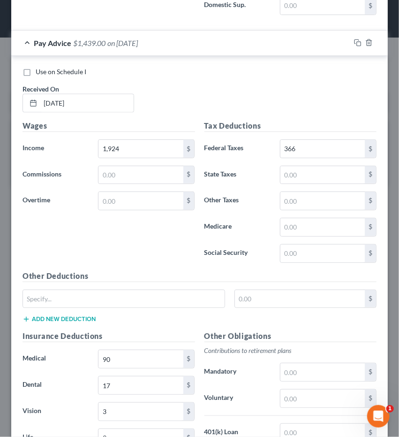
scroll to position [2959, 0]
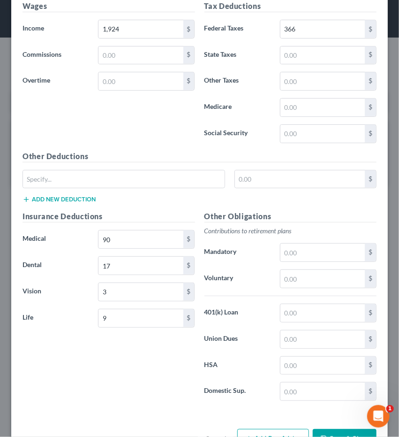
click at [261, 429] on button "Add Pay Advice" at bounding box center [273, 439] width 72 height 20
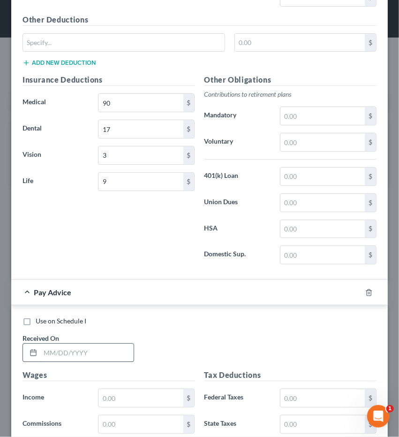
scroll to position [3097, 0]
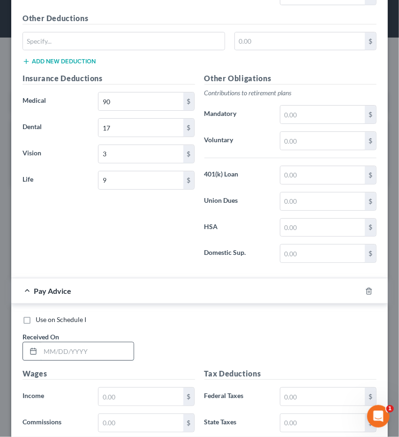
click at [64, 342] on input "text" at bounding box center [86, 351] width 93 height 18
type input "08/01/2025"
click at [112, 388] on input "text" at bounding box center [141, 397] width 84 height 18
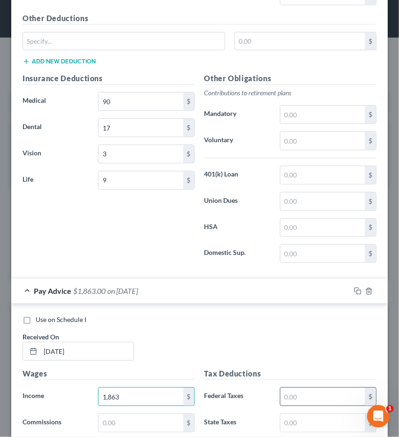
type input "1,863"
click at [321, 388] on input "text" at bounding box center [323, 397] width 84 height 18
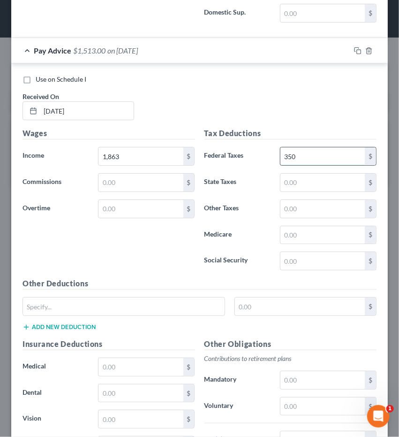
scroll to position [3339, 0]
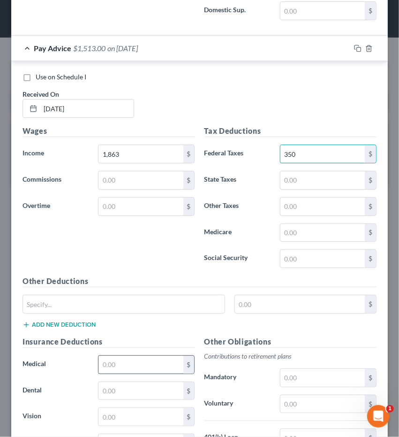
type input "350"
click at [115, 356] on input "text" at bounding box center [141, 365] width 84 height 18
type input "90"
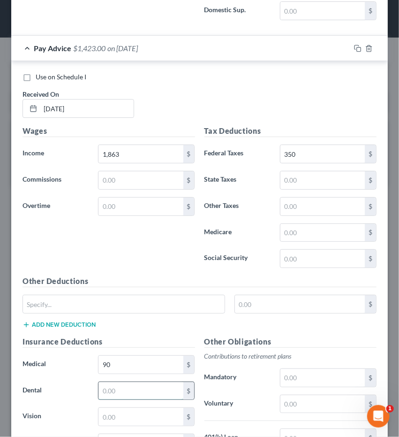
click at [102, 382] on input "text" at bounding box center [141, 391] width 84 height 18
type input "17"
click at [116, 408] on input "text" at bounding box center [141, 417] width 84 height 18
type input "3"
click at [114, 434] on input "text" at bounding box center [141, 443] width 84 height 18
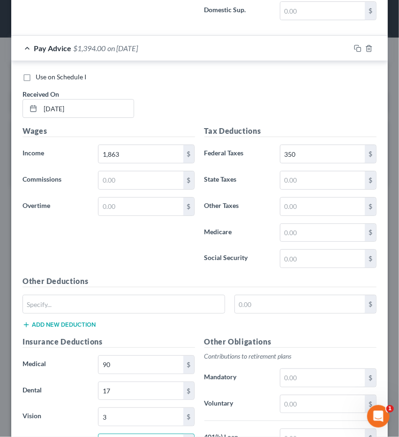
type input "9"
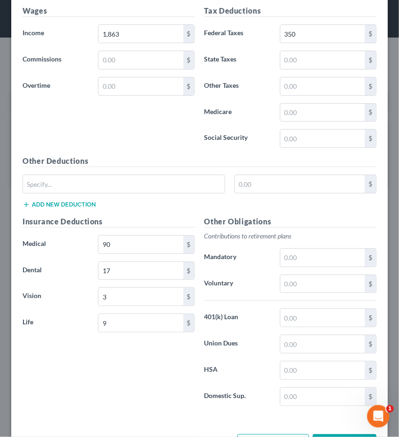
click at [252, 434] on button "Add Pay Advice" at bounding box center [273, 444] width 72 height 20
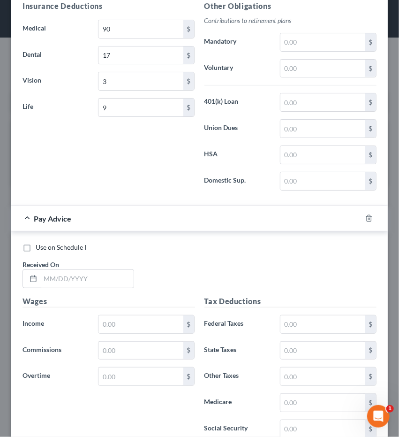
scroll to position [3685, 0]
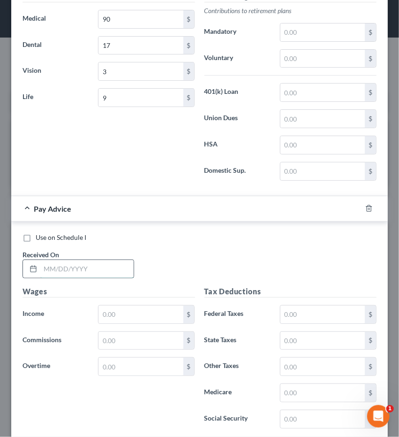
click at [49, 260] on input "text" at bounding box center [86, 269] width 93 height 18
type input "06/20/2025"
click at [114, 305] on input "text" at bounding box center [141, 314] width 84 height 18
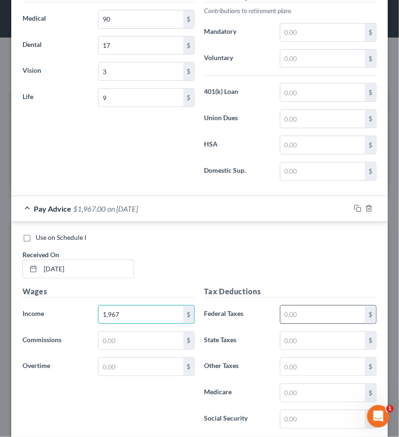
type input "1,967"
click at [298, 305] on input "text" at bounding box center [323, 314] width 84 height 18
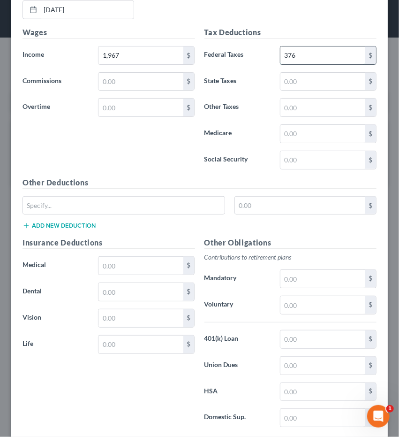
scroll to position [3950, 0]
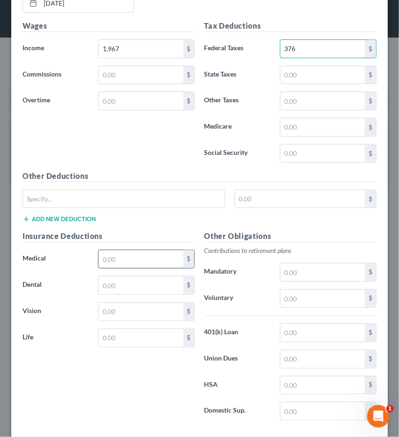
type input "376"
click at [139, 250] on input "text" at bounding box center [141, 259] width 84 height 18
type input "90"
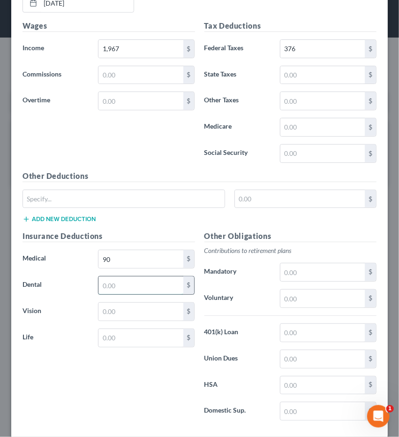
click at [121, 276] on input "text" at bounding box center [141, 285] width 84 height 18
type input "17"
click at [122, 303] on input "text" at bounding box center [141, 312] width 84 height 18
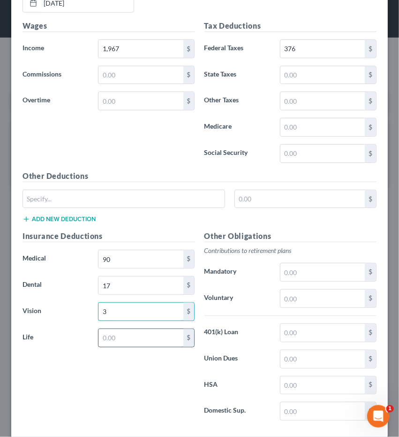
type input "3"
click at [114, 329] on input "text" at bounding box center [141, 338] width 84 height 18
type input "9"
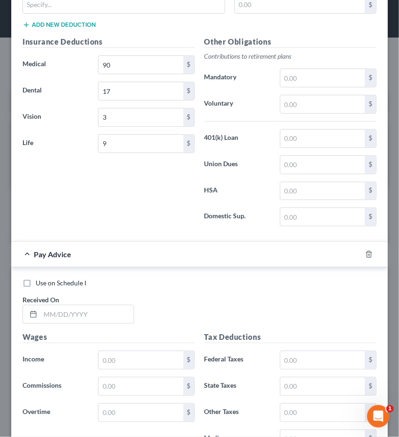
scroll to position [4170, 0]
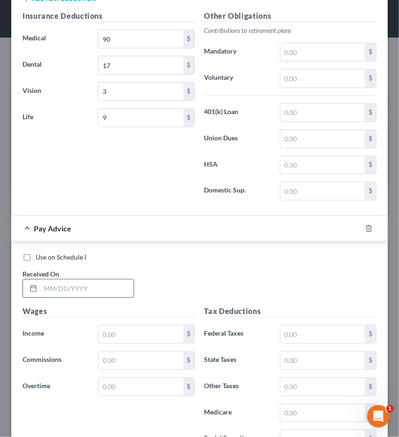
click at [56, 280] on input "text" at bounding box center [86, 289] width 93 height 18
type input "08/15/2025"
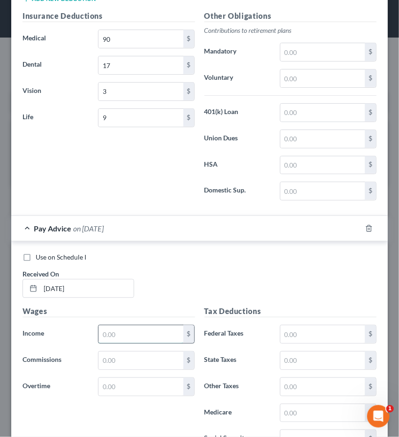
click at [132, 325] on input "text" at bounding box center [141, 334] width 84 height 18
type input "1,892"
click at [310, 325] on input "text" at bounding box center [323, 334] width 84 height 18
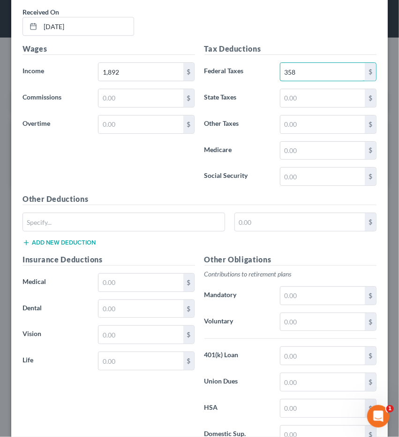
scroll to position [4433, 0]
type input "358"
click at [125, 273] on input "text" at bounding box center [141, 282] width 84 height 18
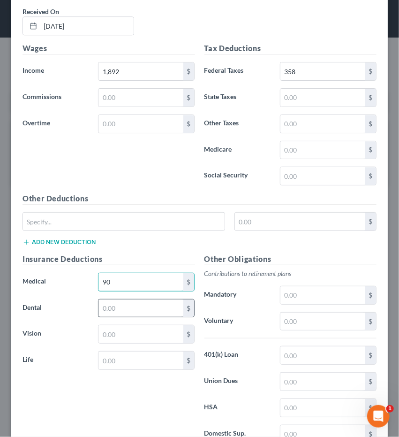
type input "90"
click at [118, 299] on input "text" at bounding box center [141, 308] width 84 height 18
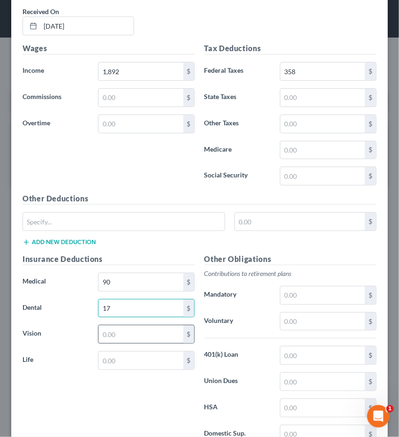
type input "17"
click at [111, 325] on input "text" at bounding box center [141, 334] width 84 height 18
type input "3"
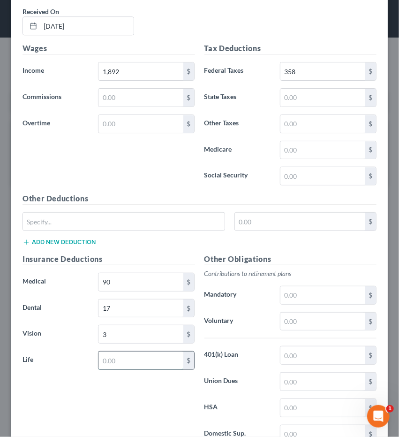
click at [110, 351] on input "text" at bounding box center [141, 360] width 84 height 18
type input "9"
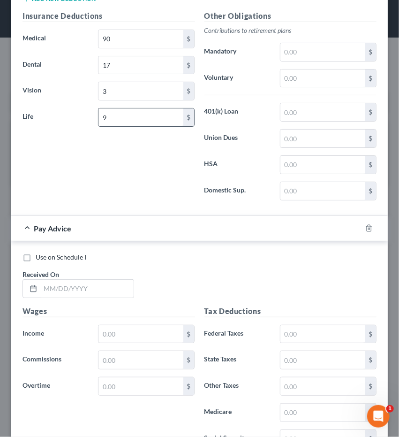
scroll to position [4688, 0]
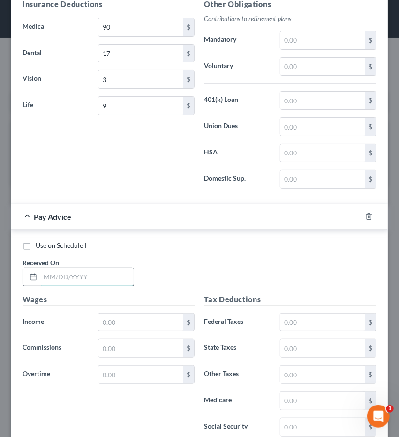
click at [50, 268] on input "text" at bounding box center [86, 277] width 93 height 18
type input "08/29/2025"
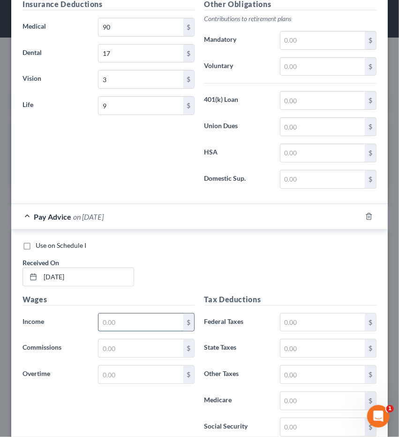
click at [105, 313] on input "text" at bounding box center [141, 322] width 84 height 18
type input "1,882"
click at [297, 313] on input "text" at bounding box center [323, 322] width 84 height 18
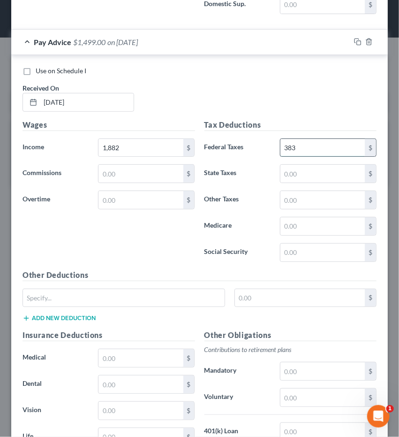
scroll to position [4864, 0]
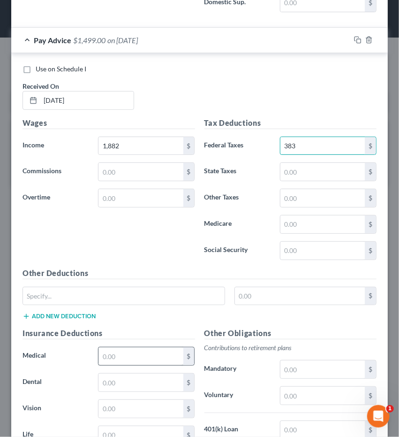
type input "383"
click at [129, 347] on input "text" at bounding box center [141, 356] width 84 height 18
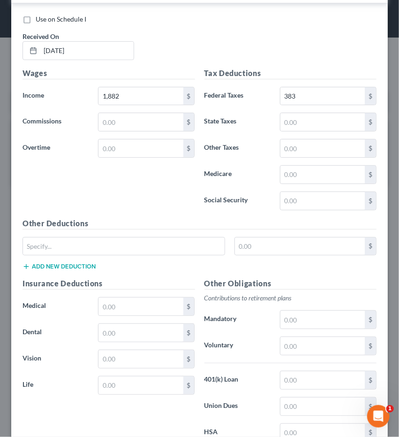
scroll to position [4961, 0]
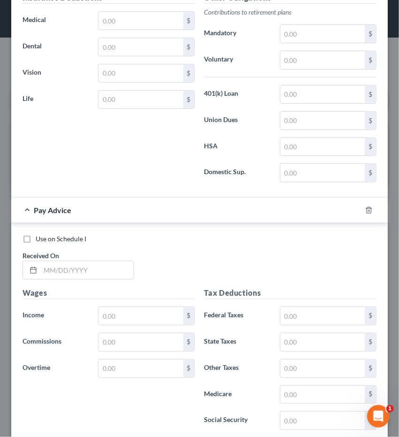
scroll to position [5216, 0]
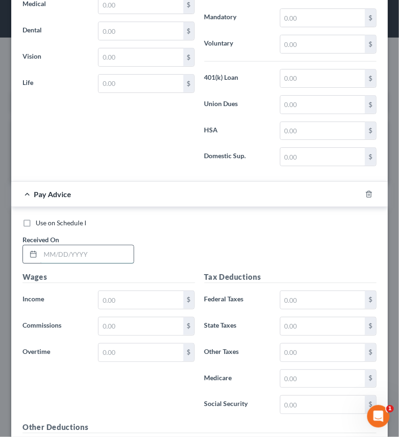
click at [108, 245] on input "text" at bounding box center [86, 254] width 93 height 18
type input "09/12/2025"
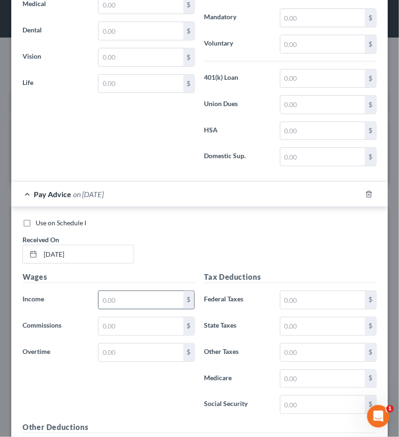
click at [147, 291] on input "text" at bounding box center [141, 300] width 84 height 18
type input "1,871"
click at [293, 291] on input "text" at bounding box center [323, 300] width 84 height 18
type input "3"
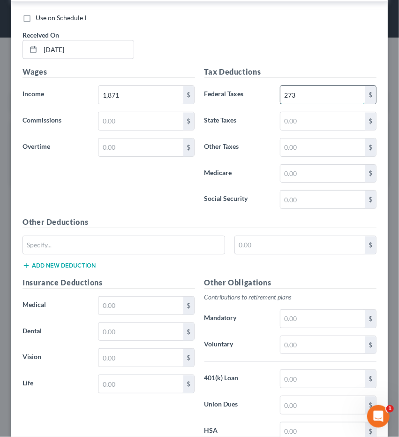
scroll to position [5424, 0]
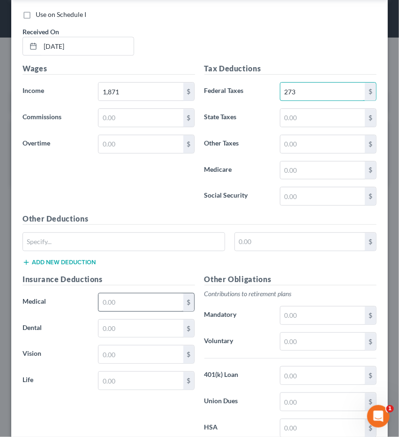
type input "273"
click at [141, 293] on input "text" at bounding box center [141, 302] width 84 height 18
type input "90"
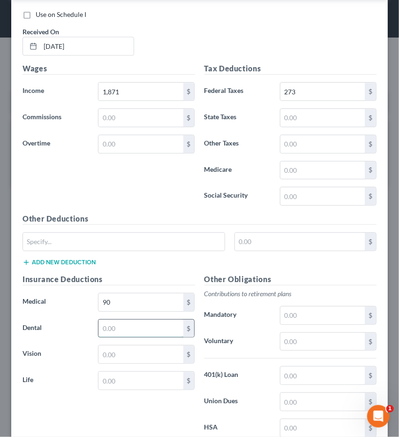
click at [121, 320] on input "text" at bounding box center [141, 329] width 84 height 18
type input "17"
click at [116, 345] on input "text" at bounding box center [141, 354] width 84 height 18
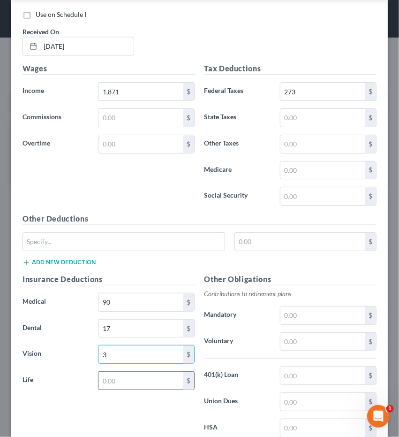
type input "3"
click at [114, 372] on input "text" at bounding box center [141, 381] width 84 height 18
type input "9"
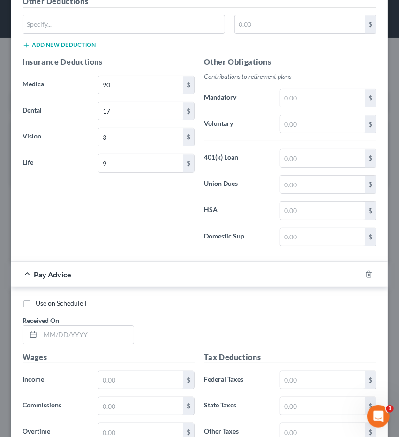
scroll to position [5677, 0]
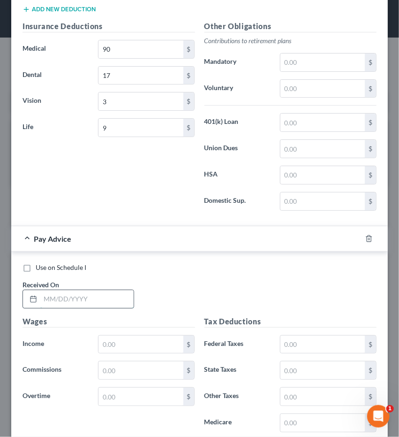
click at [74, 290] on input "text" at bounding box center [86, 299] width 93 height 18
type input "07/18/2025"
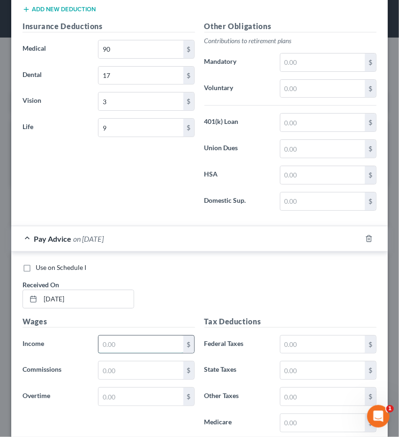
click at [118, 335] on input "text" at bounding box center [141, 344] width 84 height 18
type input "2,087"
click at [308, 335] on input "text" at bounding box center [323, 344] width 84 height 18
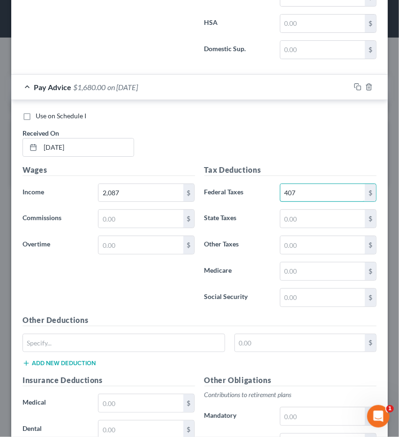
scroll to position [5829, 0]
type input "407"
click at [140, 394] on input "text" at bounding box center [141, 403] width 84 height 18
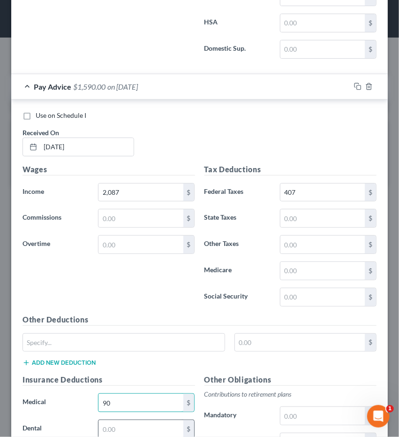
type input "90"
click at [128, 420] on input "text" at bounding box center [141, 429] width 84 height 18
type input "17"
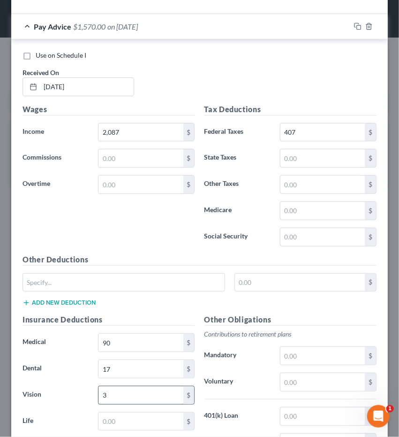
scroll to position [5892, 0]
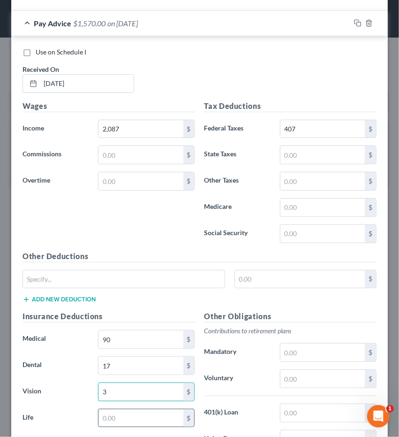
type input "3"
click at [131, 409] on input "text" at bounding box center [141, 418] width 84 height 18
type input "9"
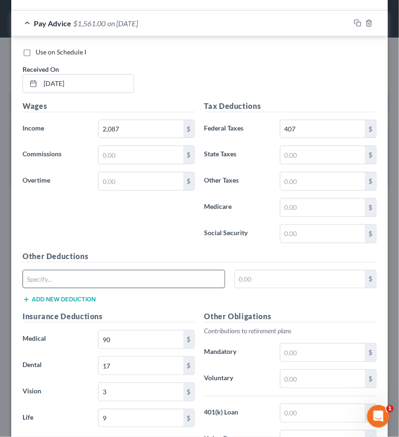
scroll to position [5962, 0]
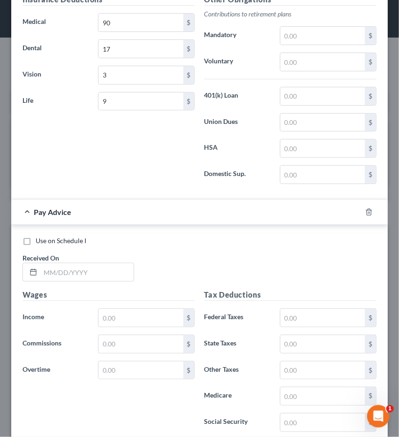
scroll to position [6212, 0]
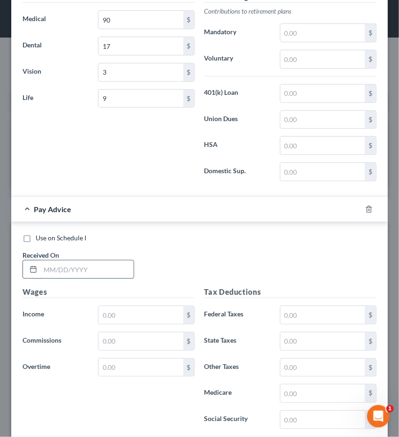
click at [99, 260] on input "text" at bounding box center [86, 269] width 93 height 18
type input "09/26/2025"
click at [115, 306] on input "text" at bounding box center [141, 315] width 84 height 18
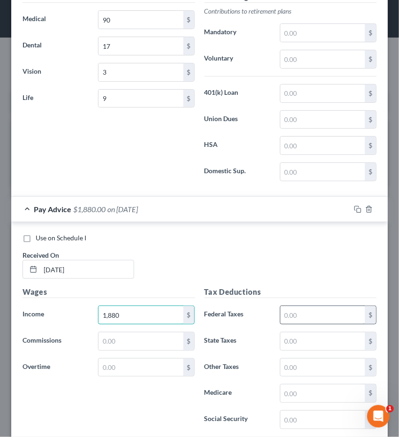
type input "1,880"
click at [286, 306] on input "text" at bounding box center [323, 315] width 84 height 18
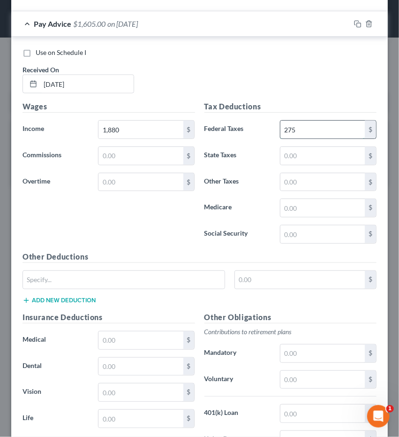
scroll to position [6401, 0]
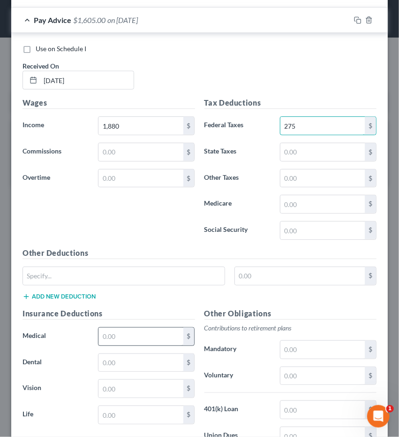
type input "275"
click at [138, 327] on input "text" at bounding box center [141, 336] width 84 height 18
type input "90"
click at [117, 354] on input "text" at bounding box center [141, 363] width 84 height 18
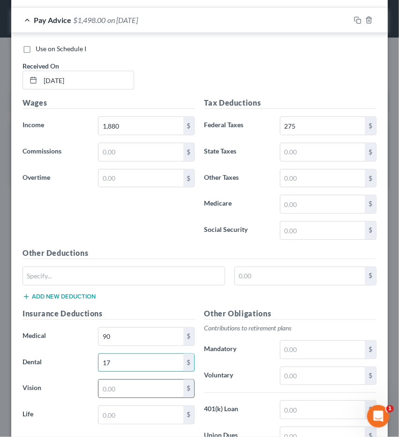
type input "17"
click at [116, 380] on input "text" at bounding box center [141, 389] width 84 height 18
type input "3"
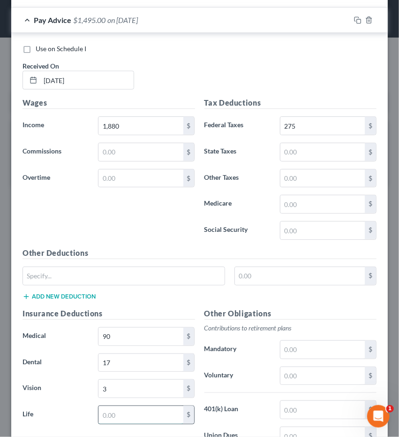
click at [109, 406] on input "text" at bounding box center [141, 415] width 84 height 18
type input "9"
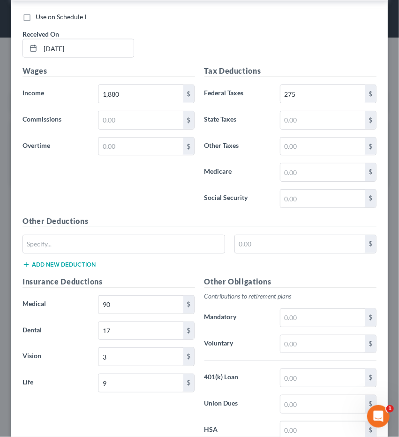
scroll to position [6463, 0]
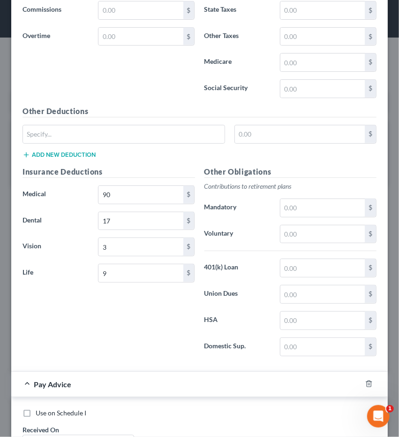
scroll to position [6562, 0]
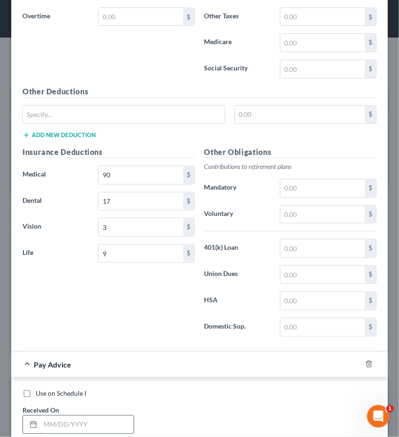
click at [54, 416] on input "text" at bounding box center [86, 425] width 93 height 18
type input "10/10/2025"
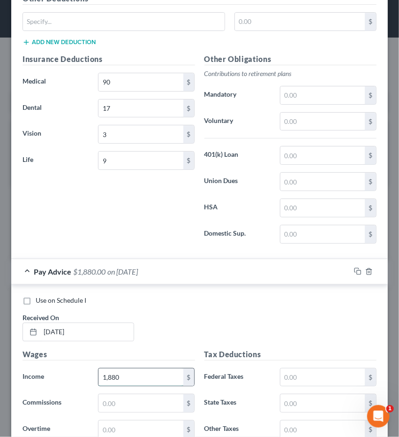
scroll to position [6656, 0]
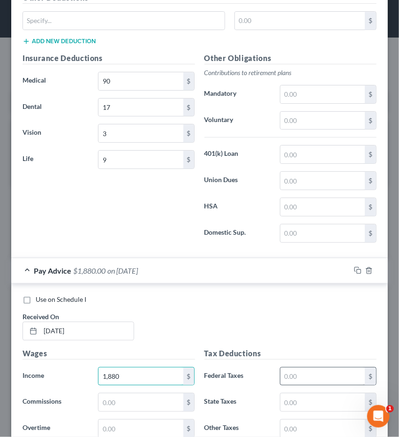
type input "1,880"
click at [294, 367] on input "text" at bounding box center [323, 376] width 84 height 18
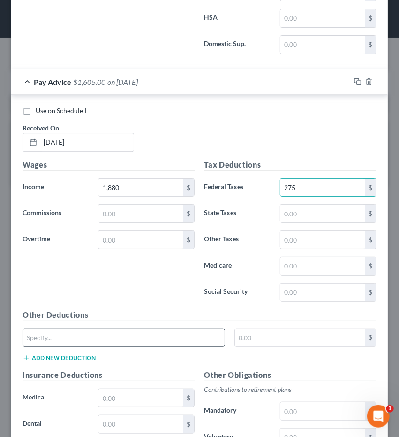
scroll to position [6847, 0]
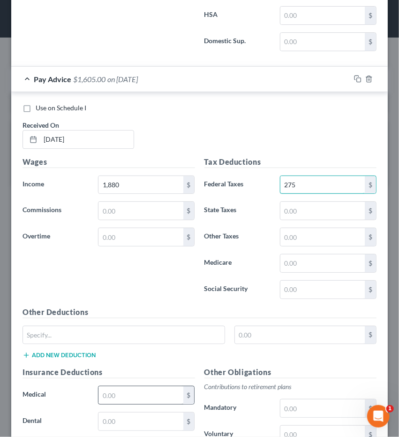
type input "275"
click at [125, 386] on input "text" at bounding box center [141, 395] width 84 height 18
type input "90"
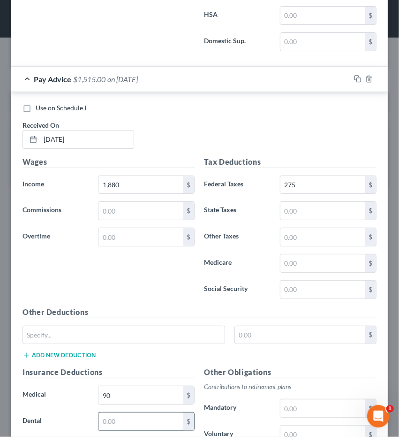
click at [109, 412] on input "text" at bounding box center [141, 421] width 84 height 18
type input "17"
type input "3"
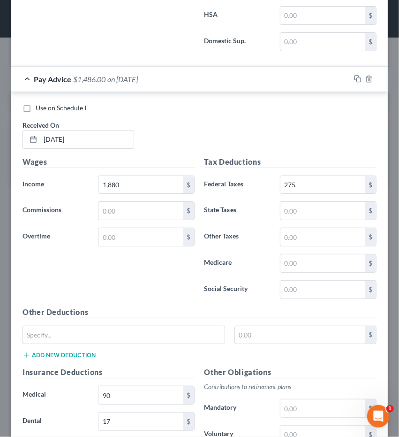
type input "9"
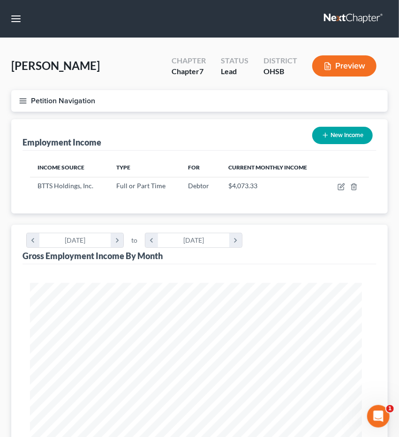
scroll to position [469025, 468840]
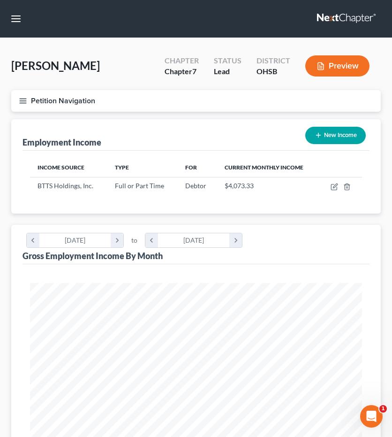
click at [25, 97] on icon "button" at bounding box center [23, 101] width 8 height 8
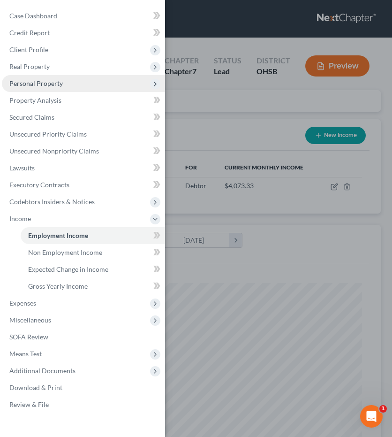
click at [47, 89] on span "Personal Property" at bounding box center [83, 83] width 163 height 17
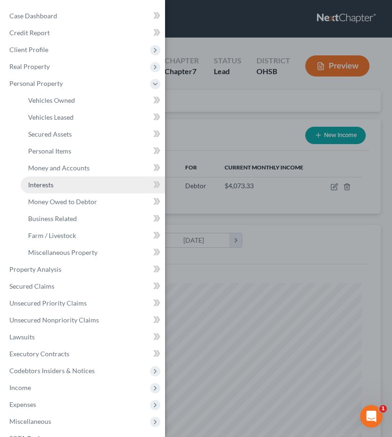
click at [55, 182] on link "Interests" at bounding box center [93, 184] width 145 height 17
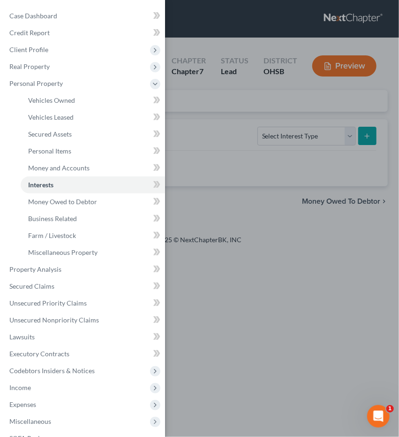
click at [255, 119] on div "Case Dashboard Payments Invoices Payments Payments Credit Report Client Profile" at bounding box center [199, 218] width 399 height 437
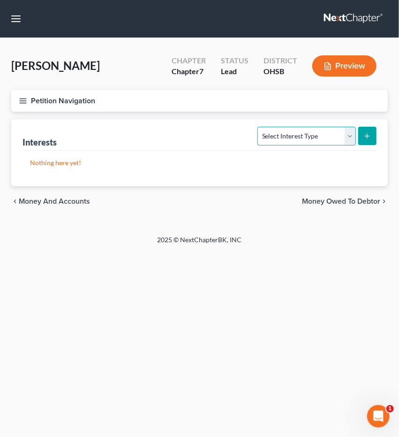
click at [304, 142] on select "Select Interest Type 401K Annuity Bond Education IRA Government Bond Government…" at bounding box center [307, 136] width 98 height 19
click at [144, 207] on div "chevron_left Money and Accounts Money Owed to Debtor chevron_right" at bounding box center [199, 201] width 377 height 30
click at [282, 137] on select "Select Interest Type 401K Annuity Bond Education IRA Government Bond Government…" at bounding box center [307, 136] width 98 height 19
select select "401k"
click at [259, 127] on select "Select Interest Type 401K Annuity Bond Education IRA Government Bond Government…" at bounding box center [307, 136] width 98 height 19
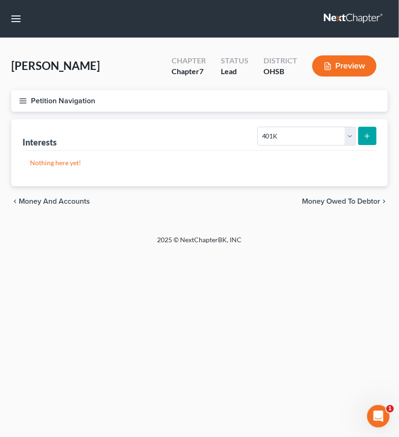
click at [368, 137] on icon "submit" at bounding box center [368, 136] width 8 height 8
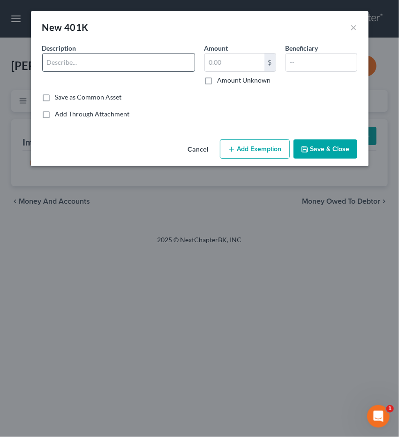
click at [82, 61] on input "text" at bounding box center [119, 62] width 152 height 18
type input "401k"
click at [341, 146] on button "Save & Close" at bounding box center [326, 149] width 64 height 20
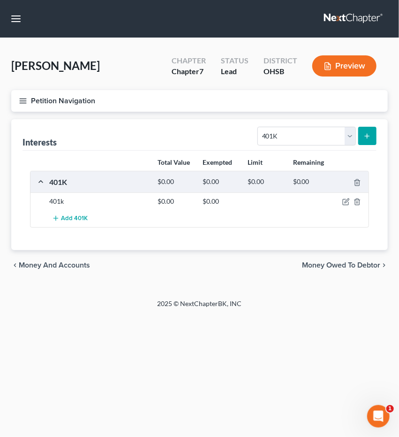
click at [22, 104] on icon "button" at bounding box center [23, 101] width 8 height 8
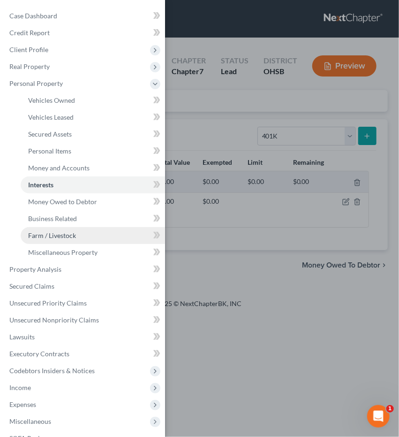
scroll to position [42, 0]
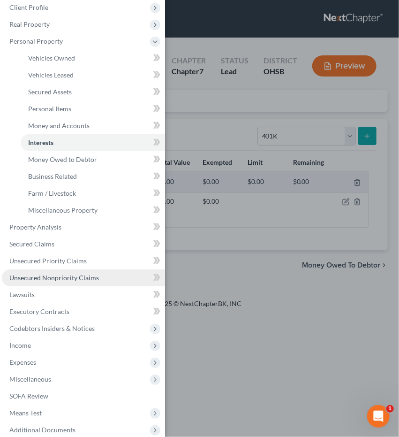
click at [69, 282] on link "Unsecured Nonpriority Claims" at bounding box center [83, 277] width 163 height 17
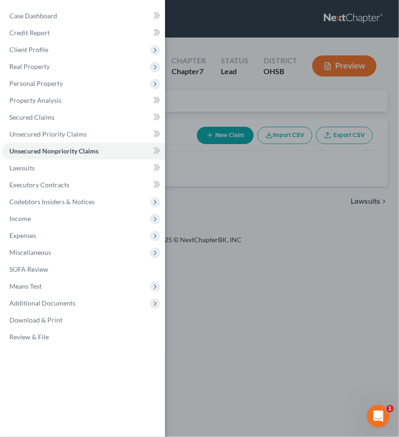
click at [223, 139] on div "Case Dashboard Payments Invoices Payments Payments Credit Report Client Profile" at bounding box center [199, 218] width 399 height 437
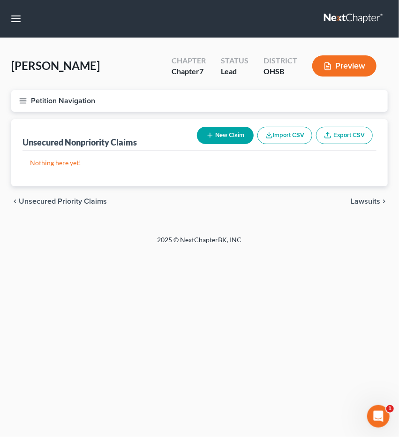
click at [213, 137] on button "New Claim" at bounding box center [225, 135] width 57 height 17
select select "0"
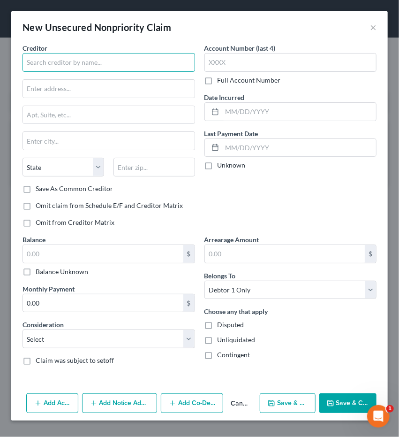
click at [64, 64] on input "text" at bounding box center [109, 62] width 173 height 19
type input "OhioHealth"
type input "PO Box 7527"
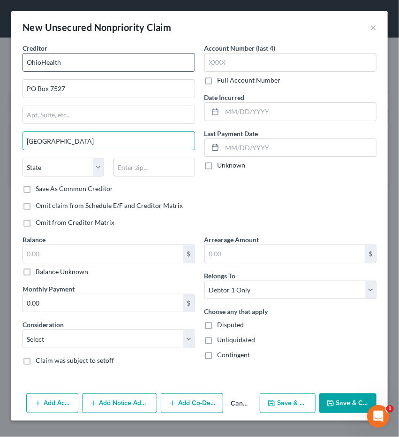
type input "Dublin"
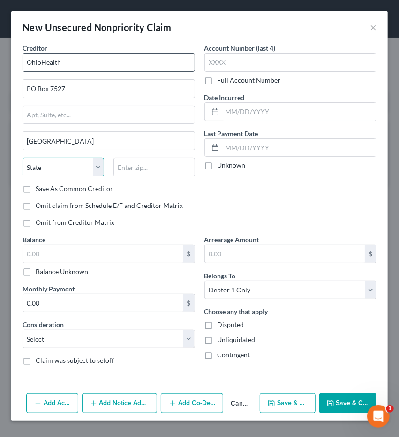
select select "36"
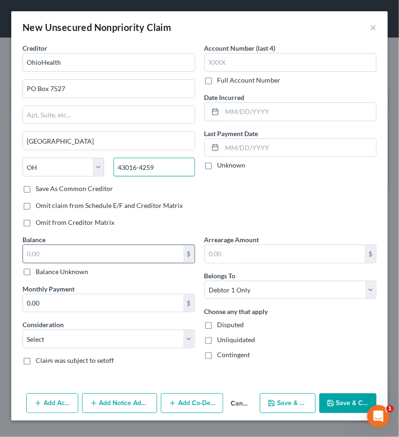
type input "43016-4259"
click at [48, 250] on input "text" at bounding box center [103, 254] width 160 height 18
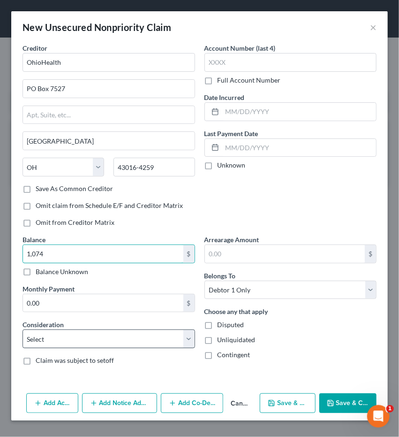
type input "1,074"
click at [76, 335] on select "Select Cable / Satellite Services Collection Agency Credit Card Debt Debt Couns…" at bounding box center [109, 338] width 173 height 19
select select "9"
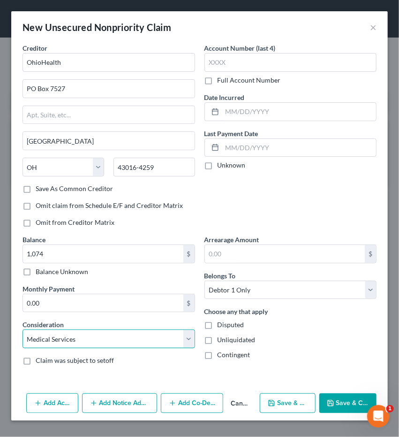
click at [23, 329] on select "Select Cable / Satellite Services Collection Agency Credit Card Debt Debt Couns…" at bounding box center [109, 338] width 173 height 19
click at [334, 402] on icon "button" at bounding box center [331, 403] width 6 height 6
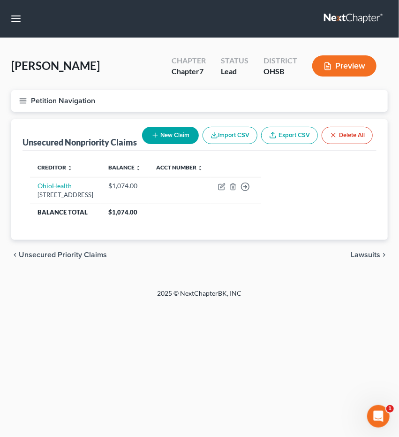
click at [142, 138] on button "New Claim" at bounding box center [170, 135] width 57 height 17
select select "0"
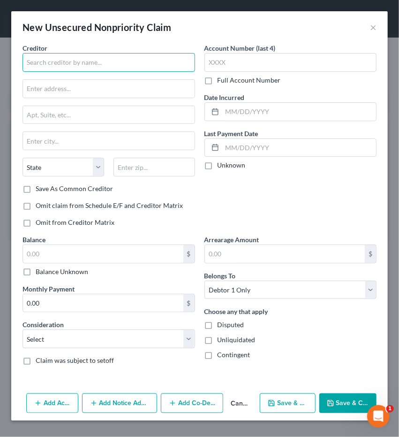
click at [94, 69] on input "text" at bounding box center [109, 62] width 173 height 19
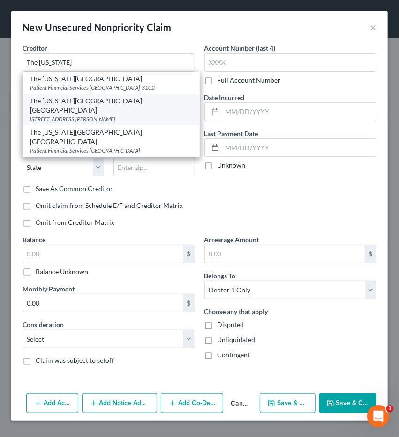
click at [79, 106] on div "The Ohio State University Wexner Medical Center" at bounding box center [111, 105] width 162 height 19
type input "The Ohio State University Wexner Medical Center"
type input "660 Ackerman Road"
type input "PO Box 183102"
type input "Columbus"
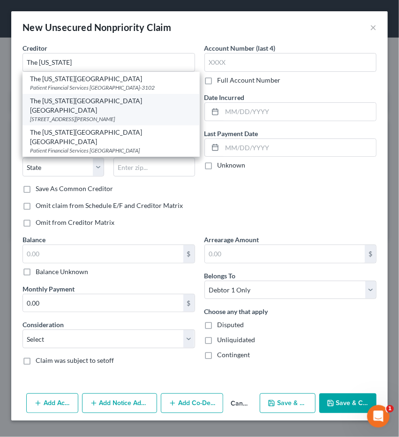
select select "36"
type input "43218-3102"
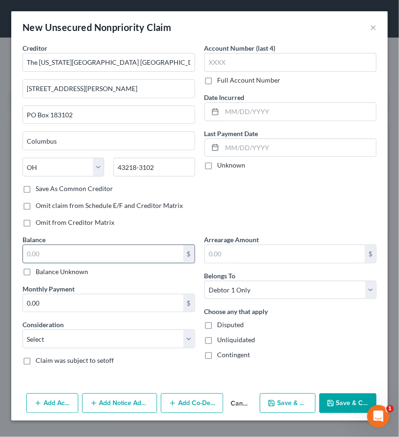
click at [53, 251] on input "text" at bounding box center [103, 254] width 160 height 18
type input "2,272"
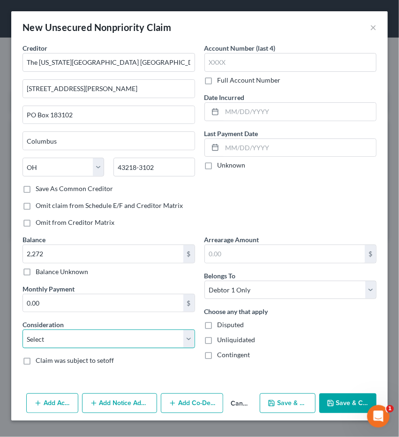
click at [87, 337] on select "Select Cable / Satellite Services Collection Agency Credit Card Debt Debt Couns…" at bounding box center [109, 338] width 173 height 19
select select "9"
click at [23, 329] on select "Select Cable / Satellite Services Collection Agency Credit Card Debt Debt Couns…" at bounding box center [109, 338] width 173 height 19
click at [335, 400] on button "Save & Close" at bounding box center [348, 403] width 57 height 20
